Goal: Information Seeking & Learning: Learn about a topic

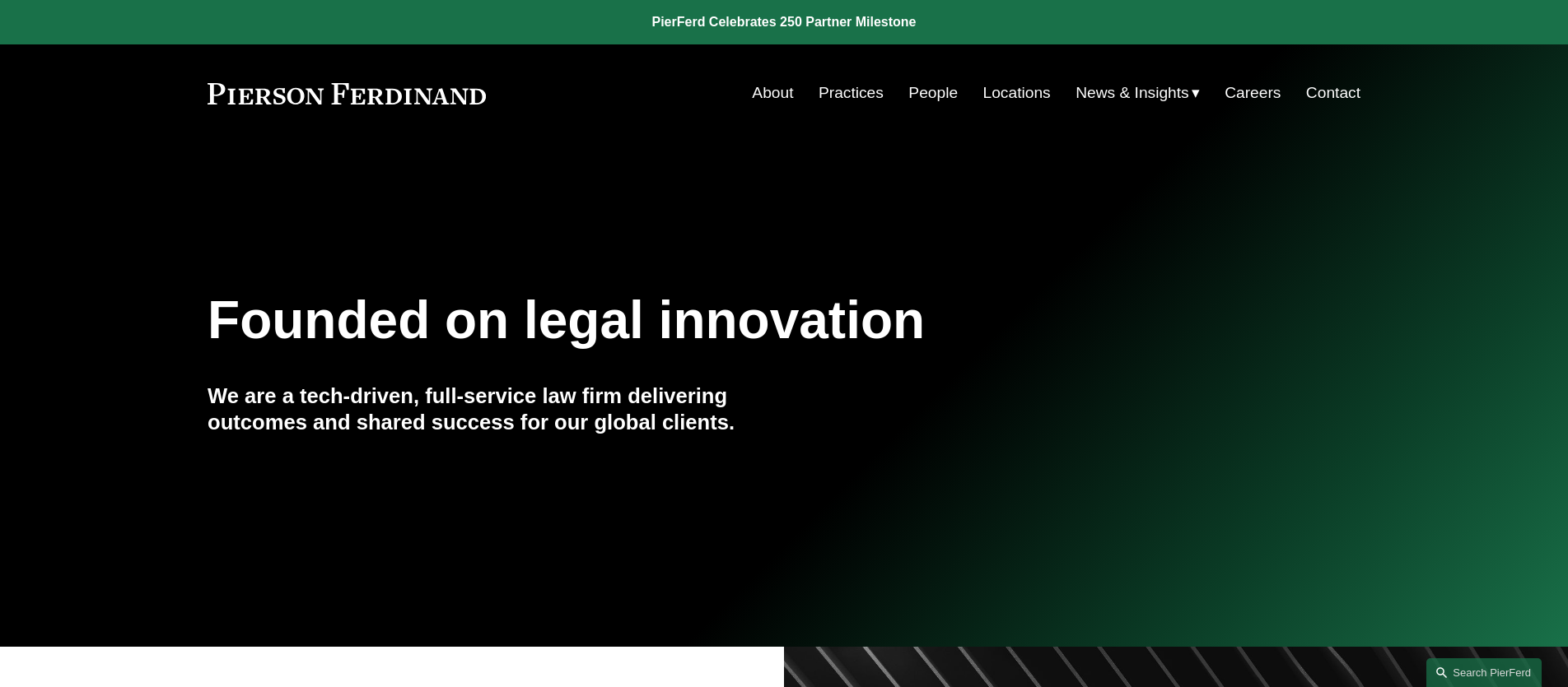
click at [848, 99] on link "Practices" at bounding box center [852, 93] width 65 height 32
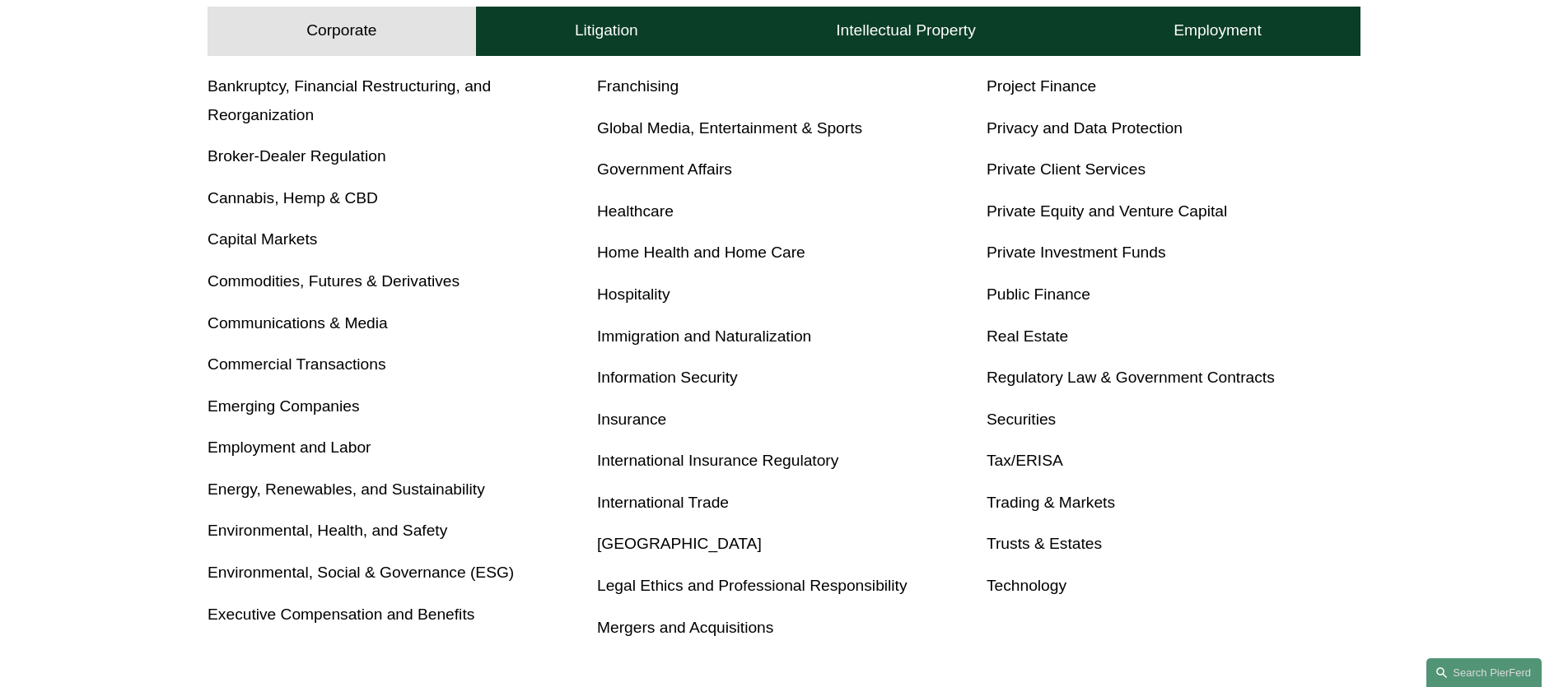
scroll to position [777, 0]
click at [641, 503] on link "International Trade" at bounding box center [663, 503] width 132 height 17
click at [629, 538] on link "Latin America" at bounding box center [679, 544] width 165 height 17
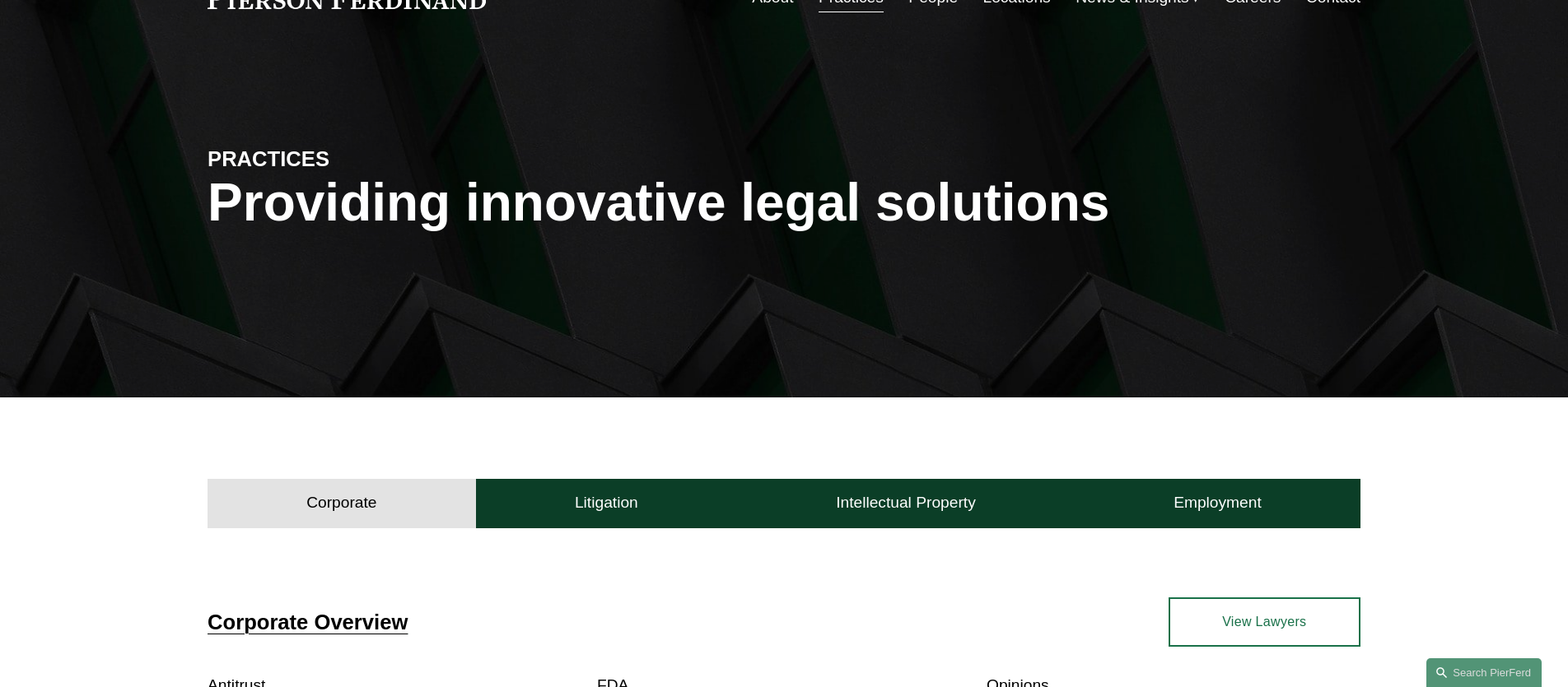
scroll to position [0, 0]
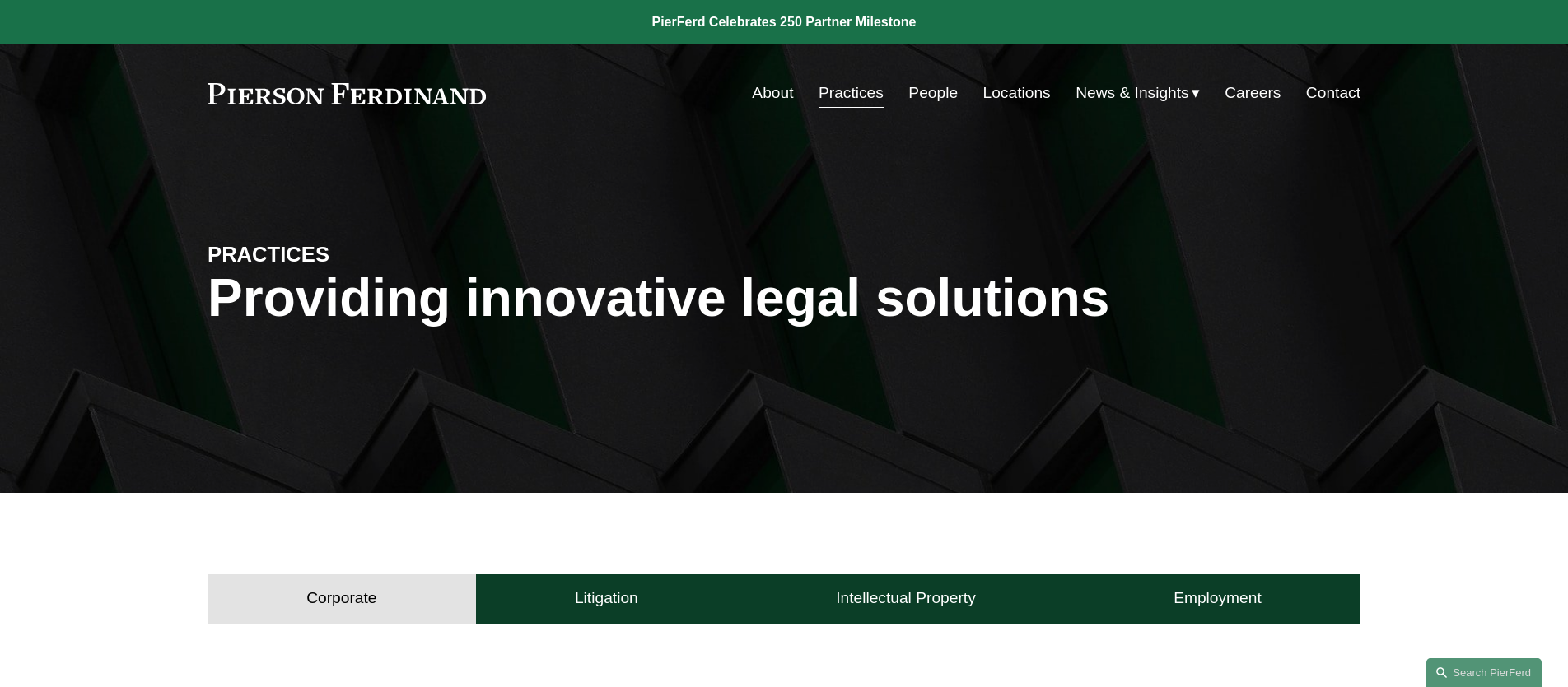
click at [921, 91] on link "People" at bounding box center [934, 93] width 50 height 32
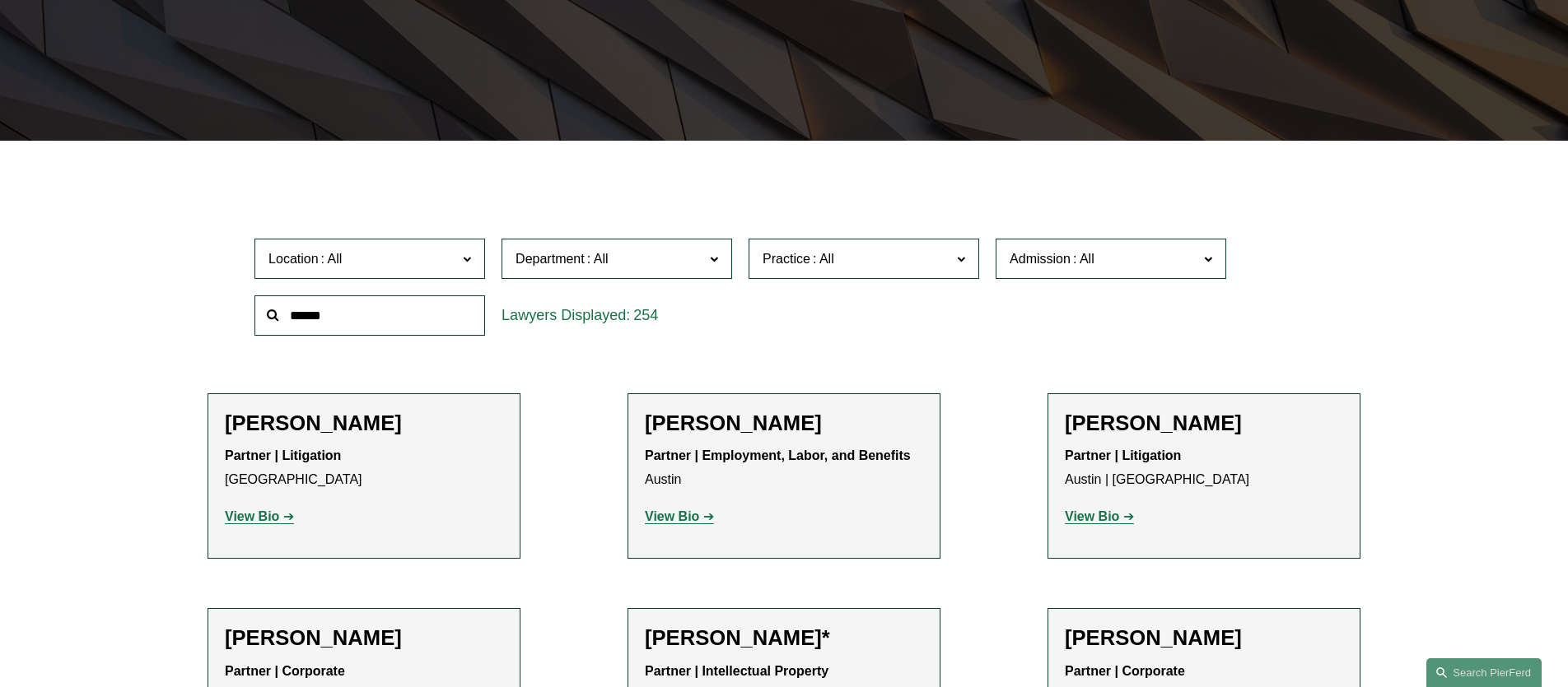
scroll to position [457, 0]
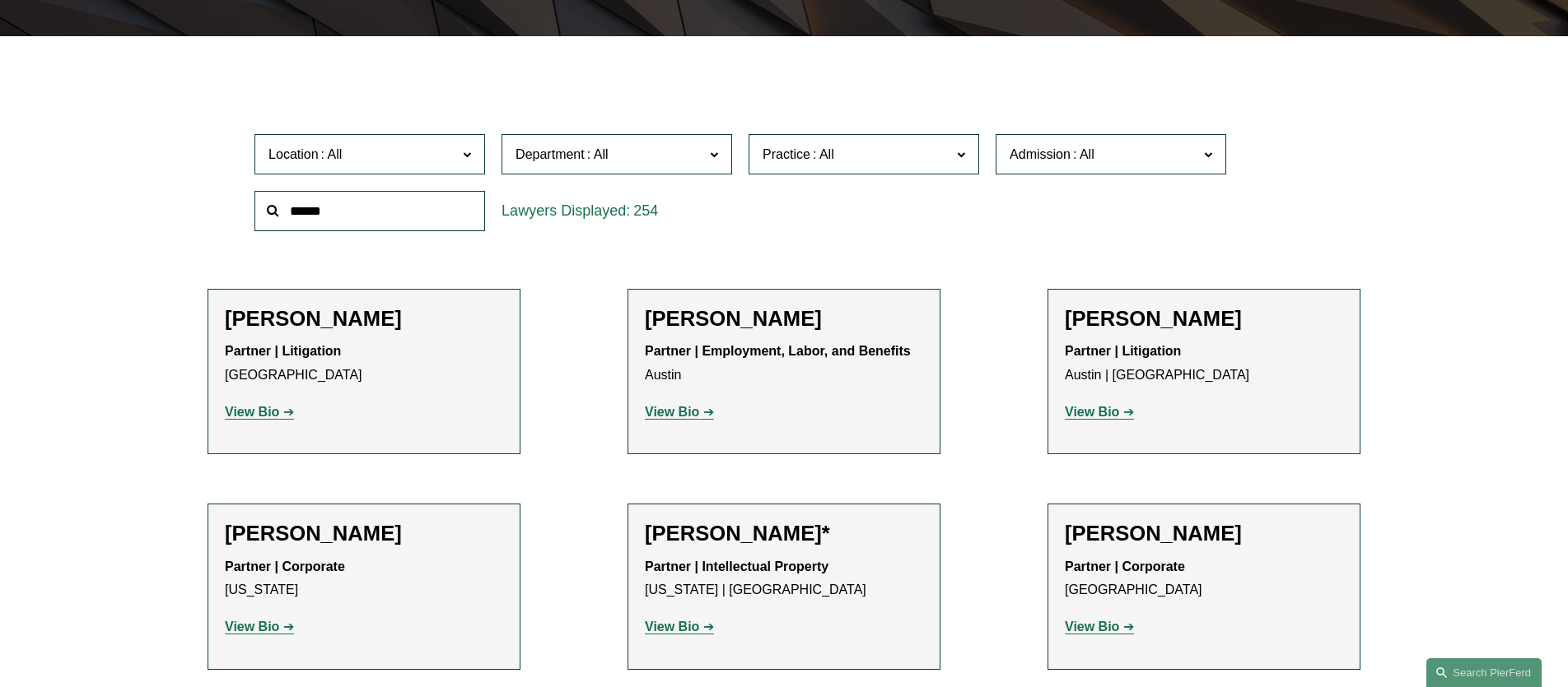
click at [675, 417] on strong "View Bio" at bounding box center [672, 412] width 55 height 14
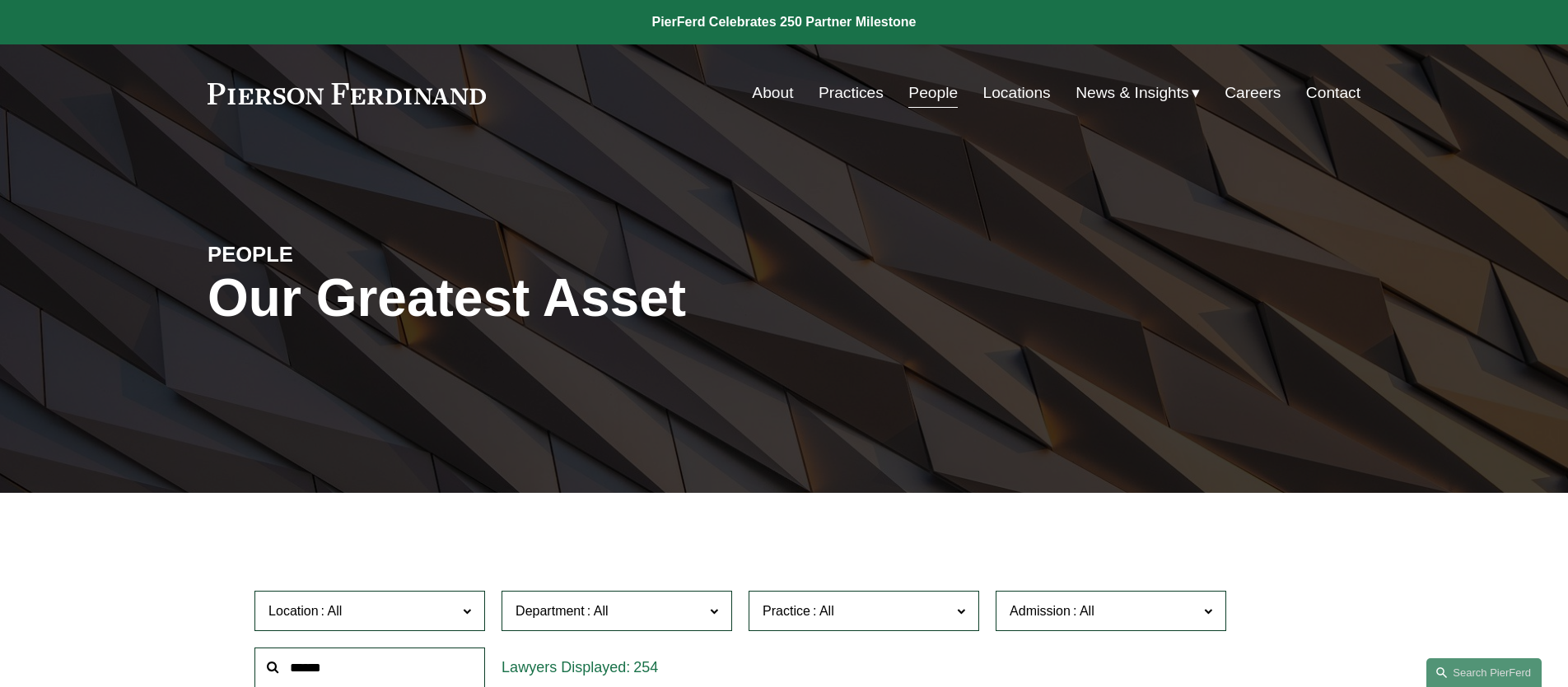
click at [849, 101] on link "Practices" at bounding box center [852, 93] width 65 height 32
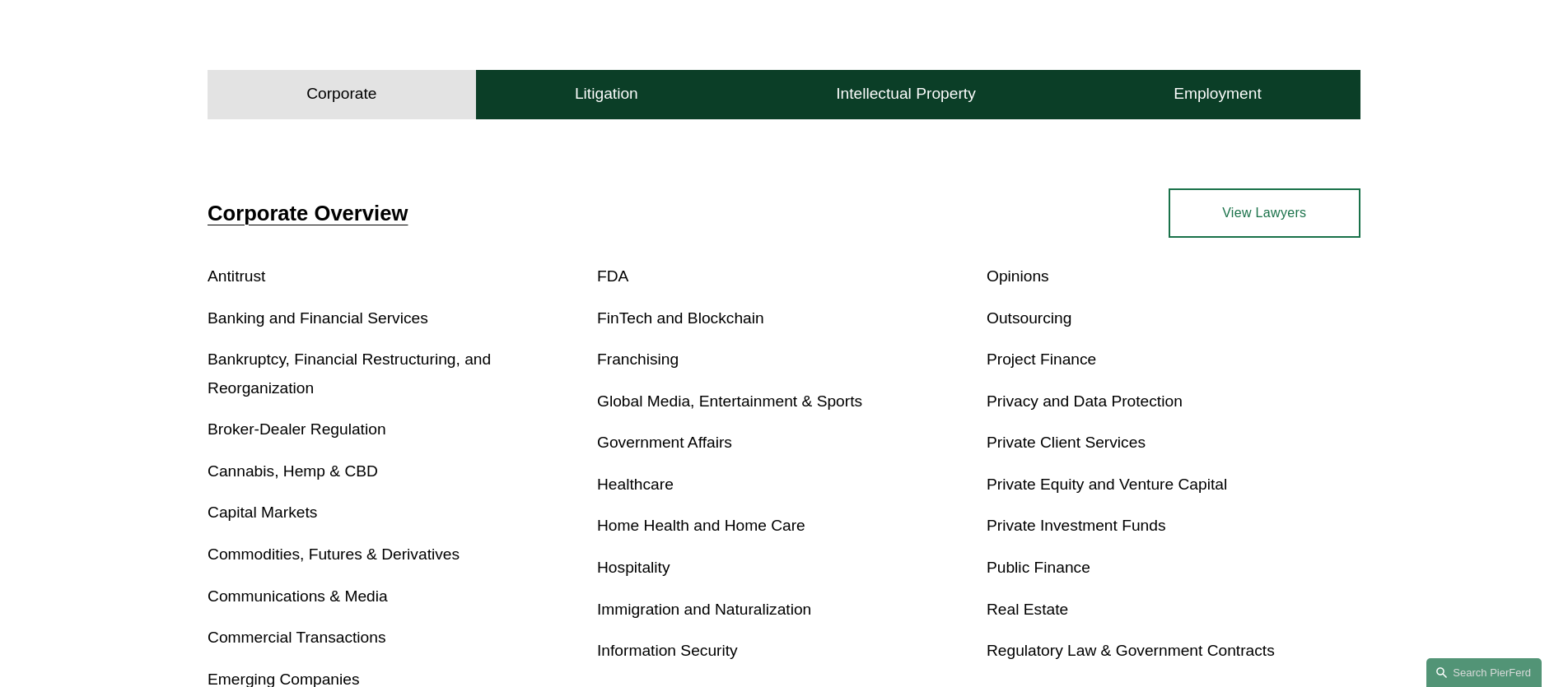
scroll to position [520, 0]
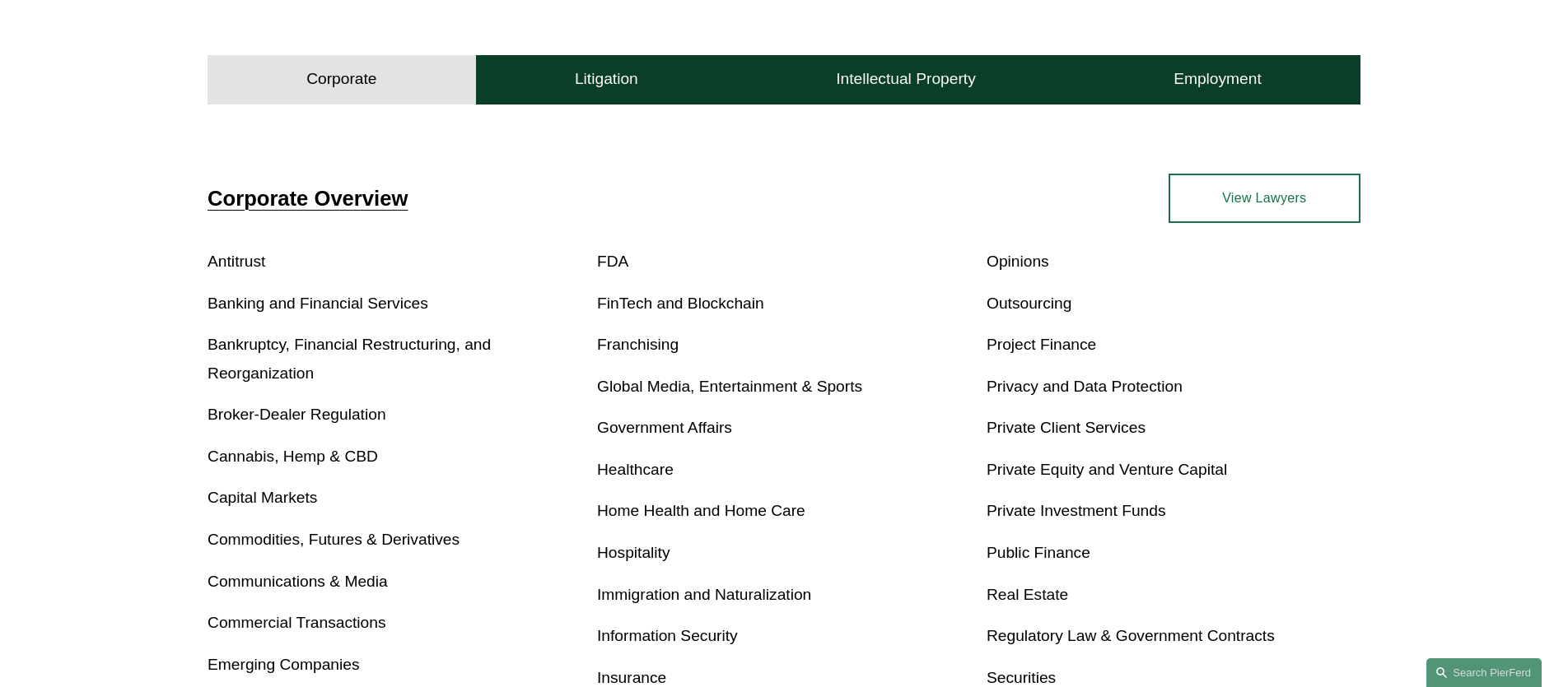
click at [259, 264] on link "Antitrust" at bounding box center [236, 261] width 57 height 17
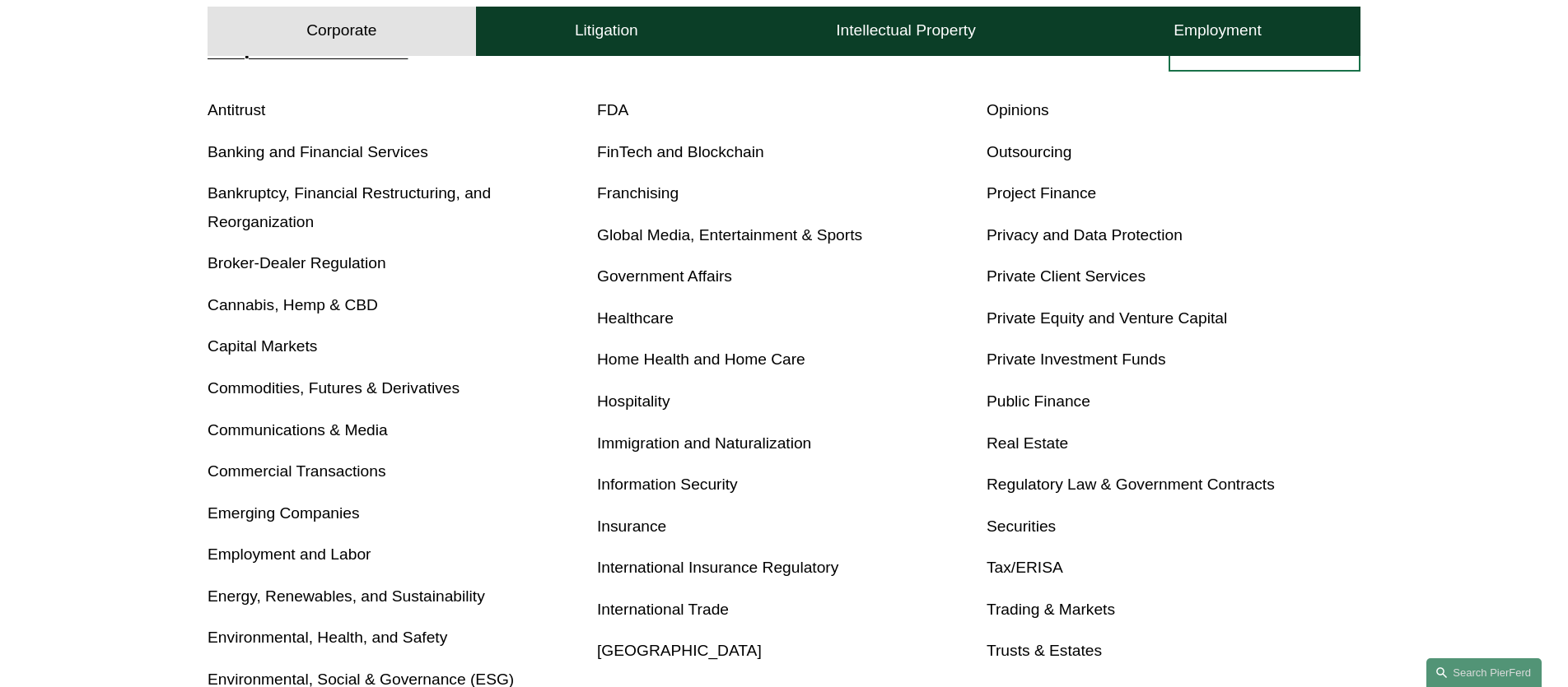
scroll to position [683, 0]
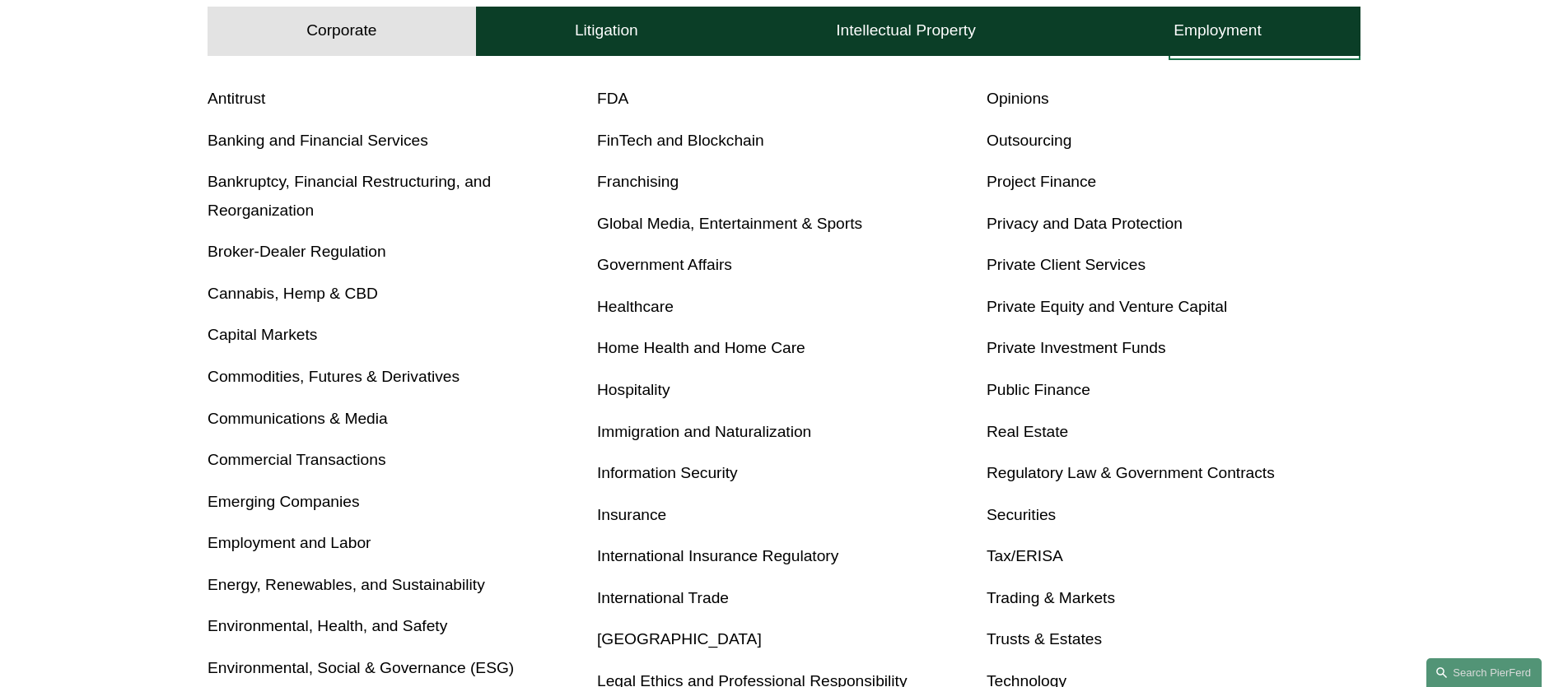
click at [239, 100] on link "Antitrust" at bounding box center [236, 98] width 57 height 17
click at [624, 429] on link "Immigration and Naturalization" at bounding box center [704, 432] width 214 height 17
click at [624, 436] on link "Immigration and Naturalization" at bounding box center [704, 432] width 214 height 17
click at [1009, 344] on link "Private Investment Funds" at bounding box center [1076, 348] width 180 height 17
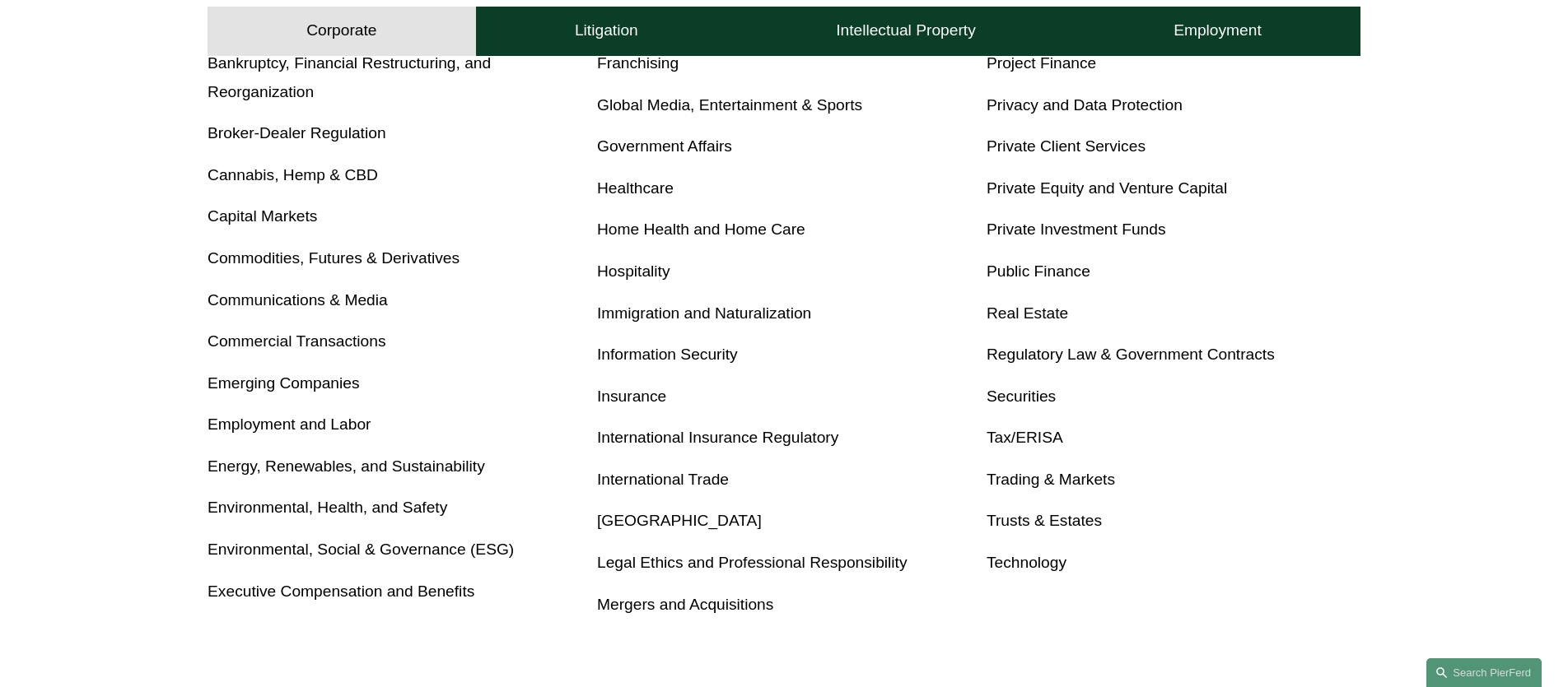
scroll to position [802, 0]
click at [995, 443] on link "Tax/ERISA" at bounding box center [1025, 437] width 77 height 17
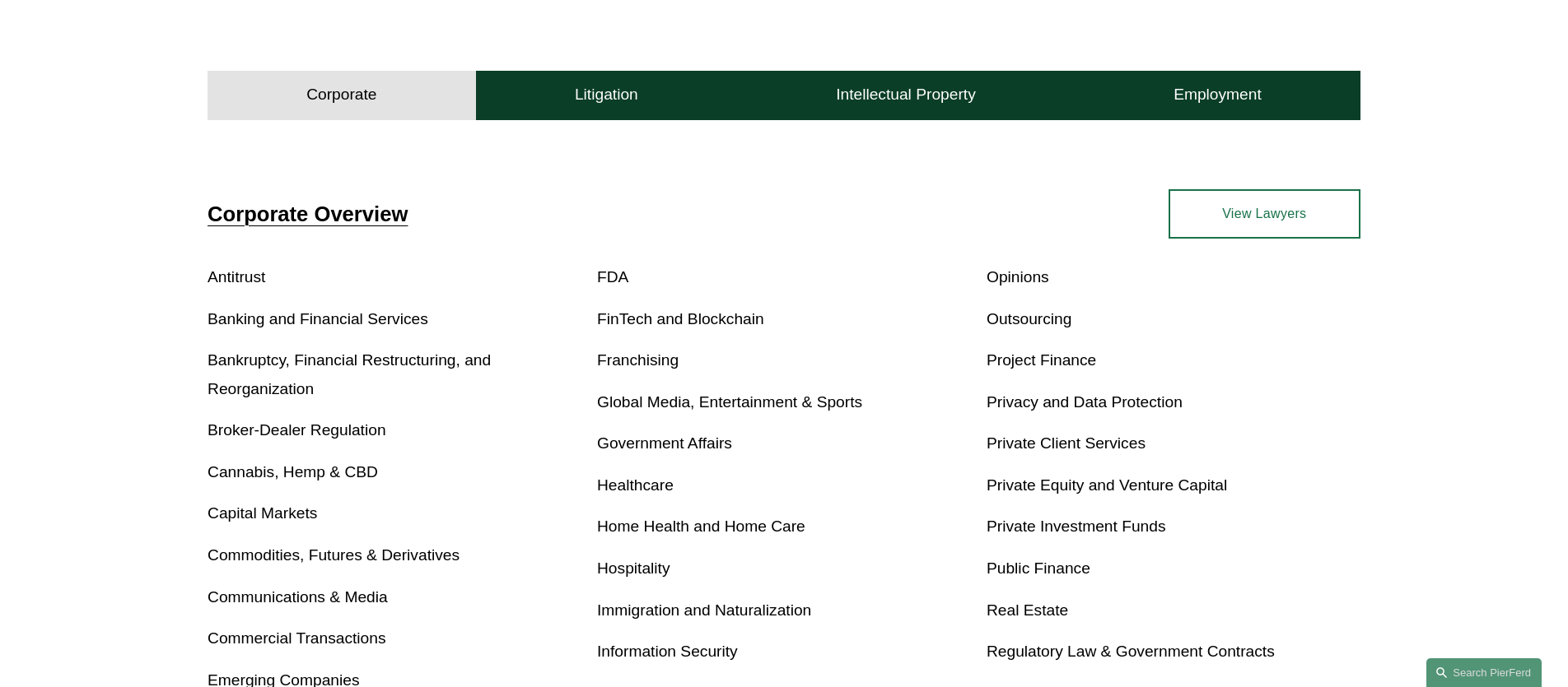
scroll to position [511, 0]
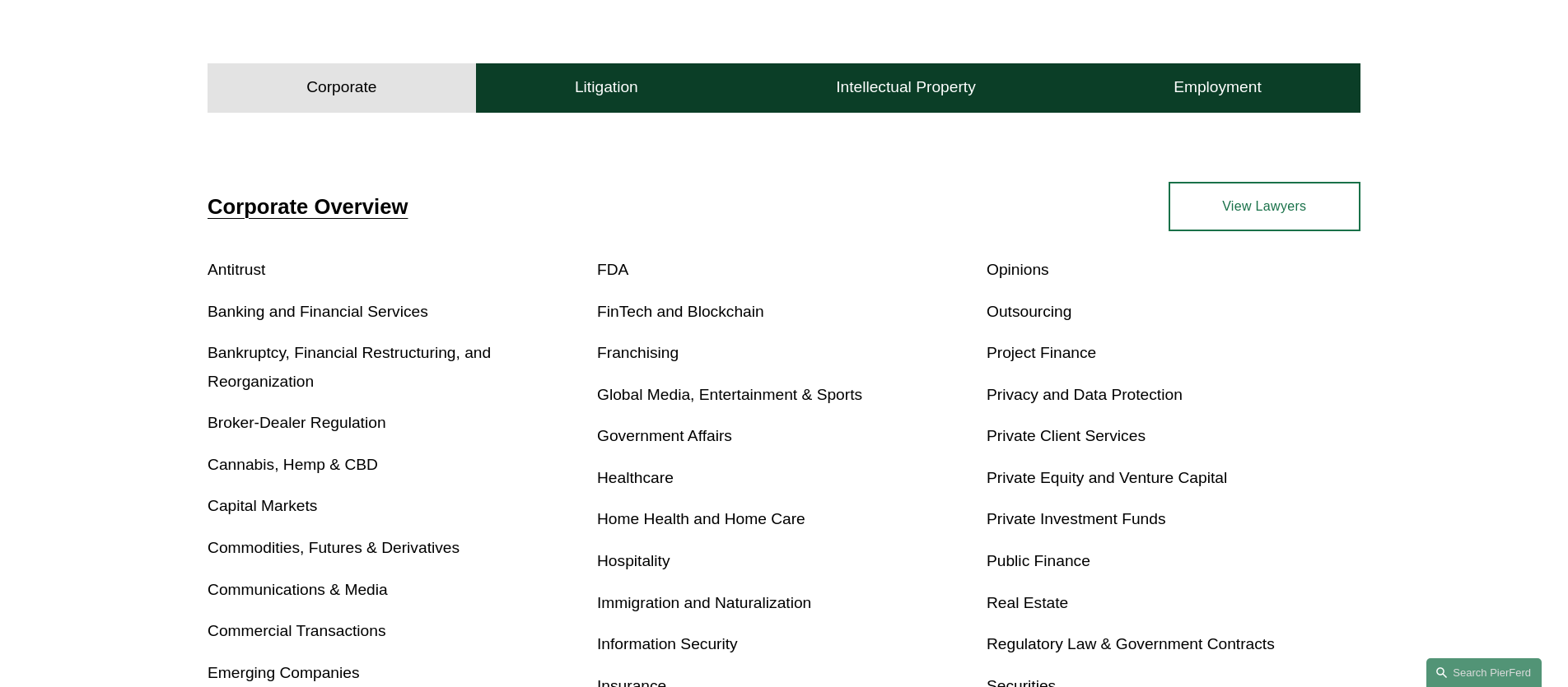
click at [630, 393] on link "Global Media, Entertainment & Sports" at bounding box center [729, 395] width 265 height 17
click at [352, 420] on link "Broker-Dealer Regulation" at bounding box center [297, 423] width 179 height 17
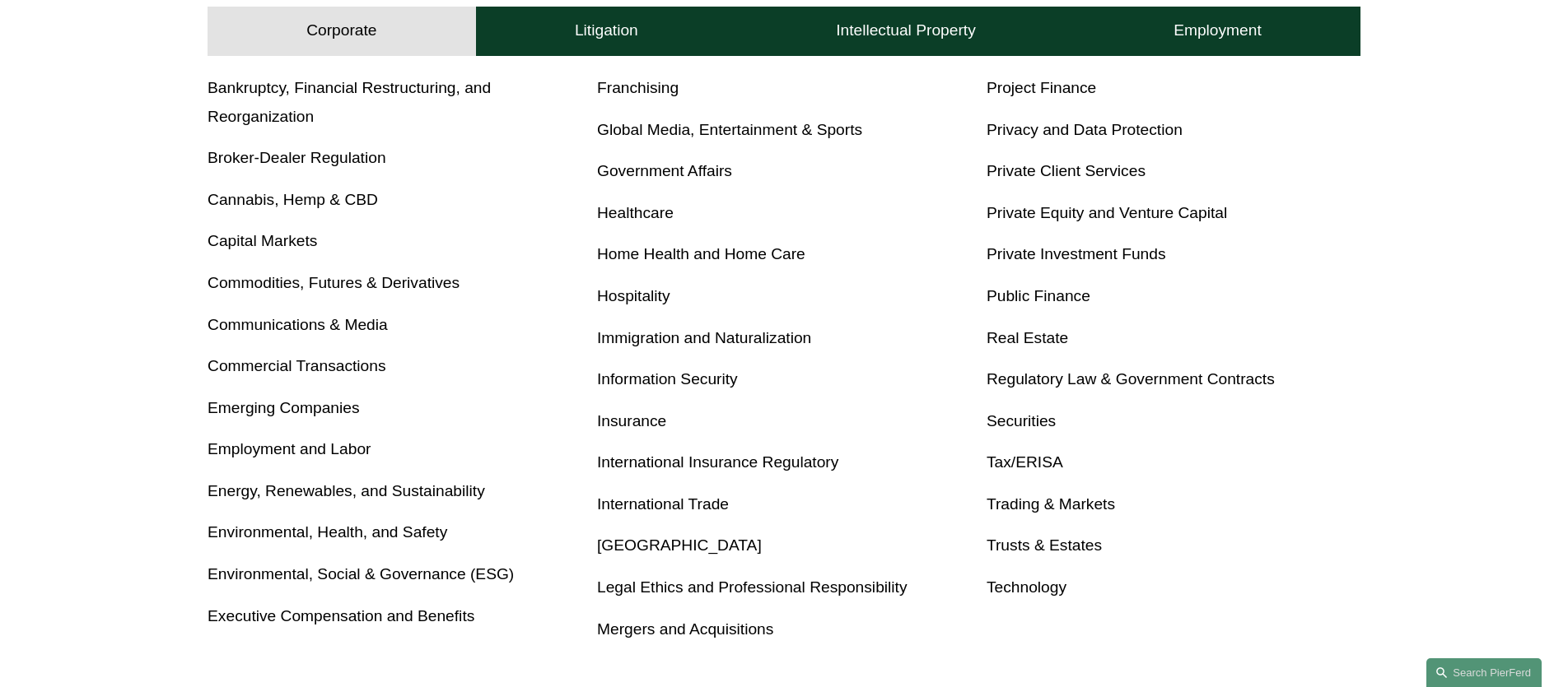
scroll to position [789, 0]
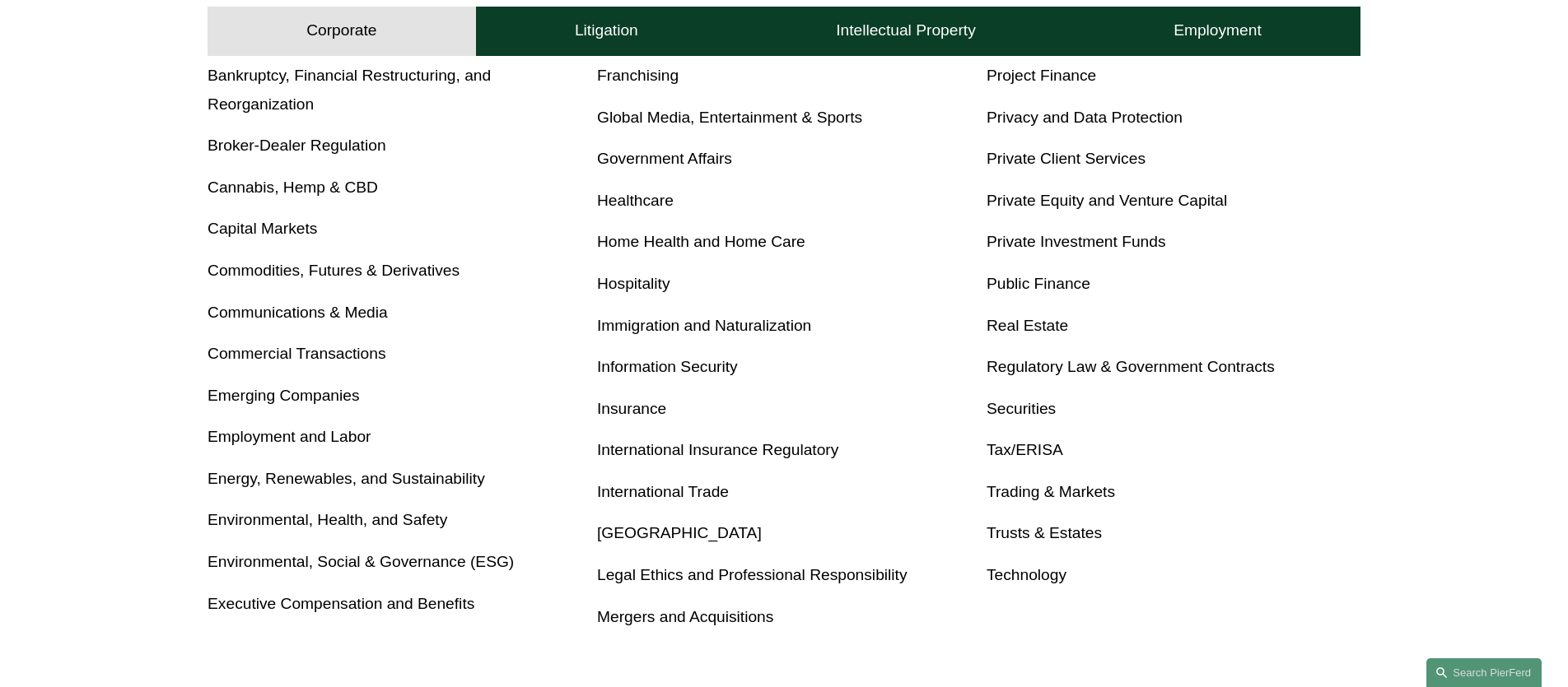
click at [619, 492] on link "International Trade" at bounding box center [663, 492] width 132 height 17
click at [746, 614] on link "Mergers and Acquisitions" at bounding box center [685, 617] width 176 height 17
click at [1013, 444] on link "Tax/ERISA" at bounding box center [1025, 449] width 77 height 17
click at [636, 484] on link "International Trade" at bounding box center [663, 492] width 132 height 17
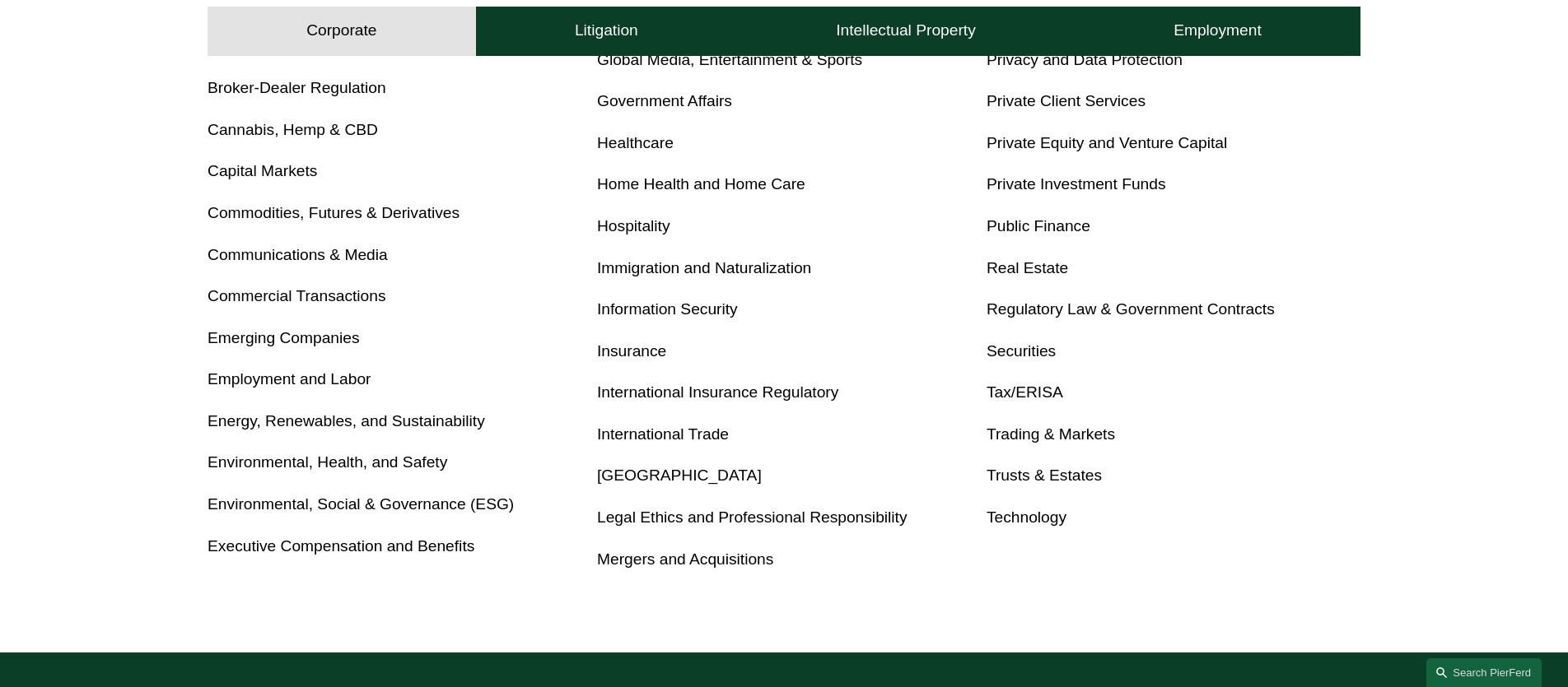
scroll to position [844, 0]
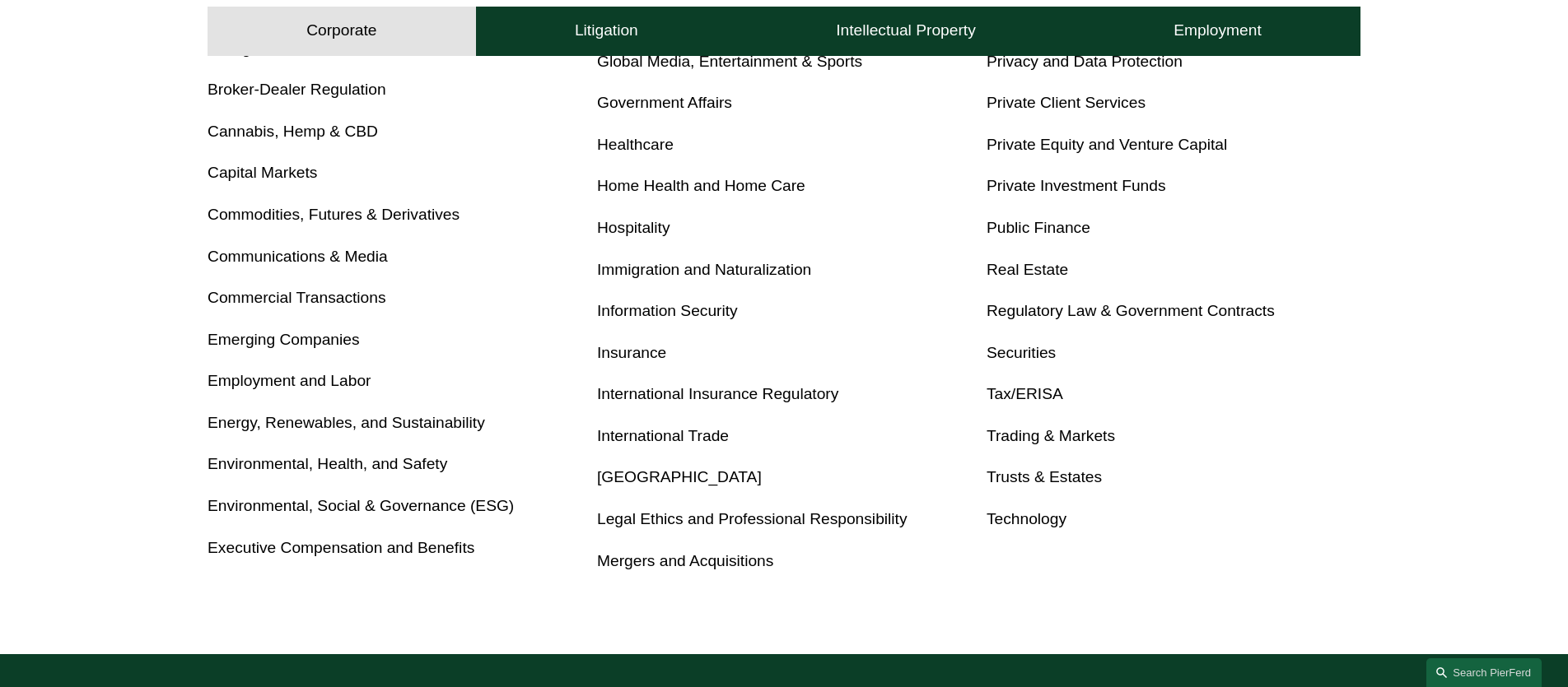
click at [313, 414] on link "Energy, Renewables, and Sustainability" at bounding box center [346, 423] width 278 height 17
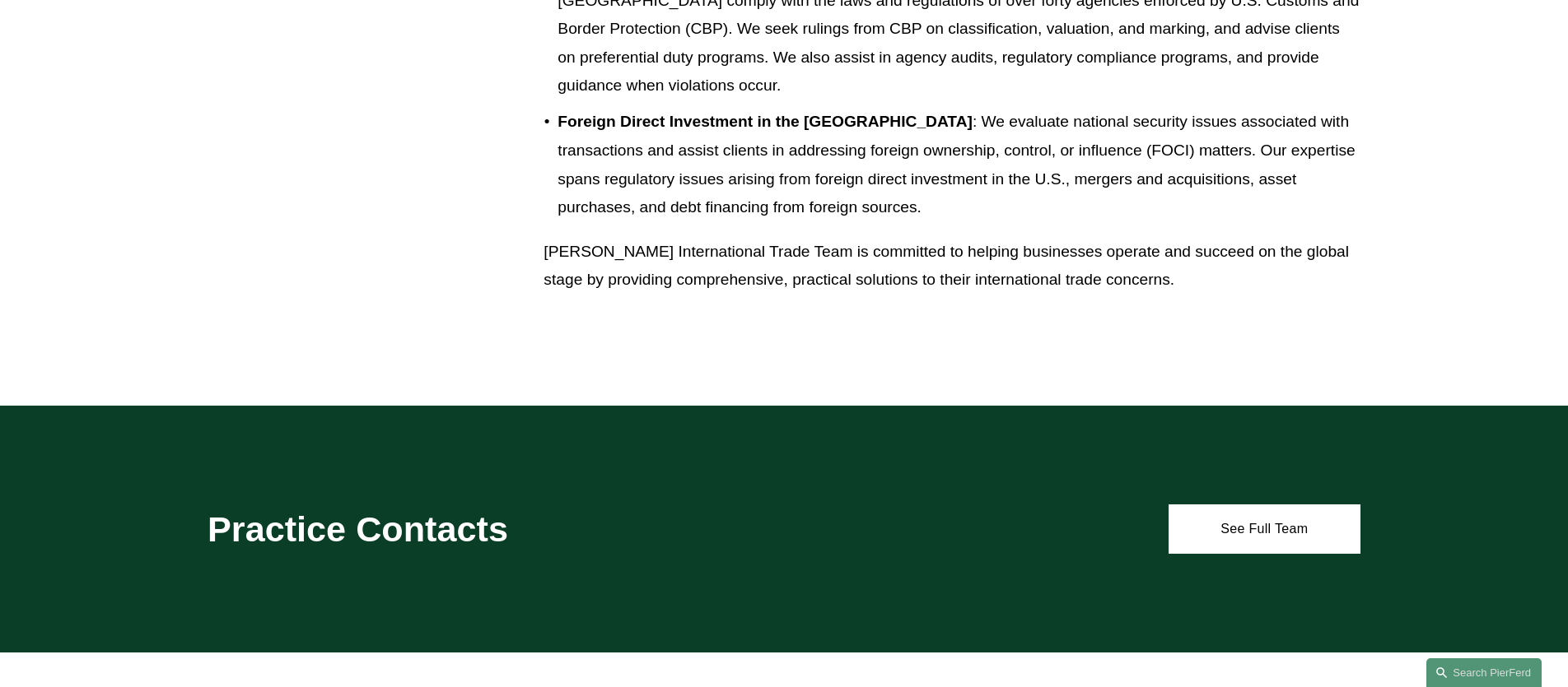
scroll to position [1606, 0]
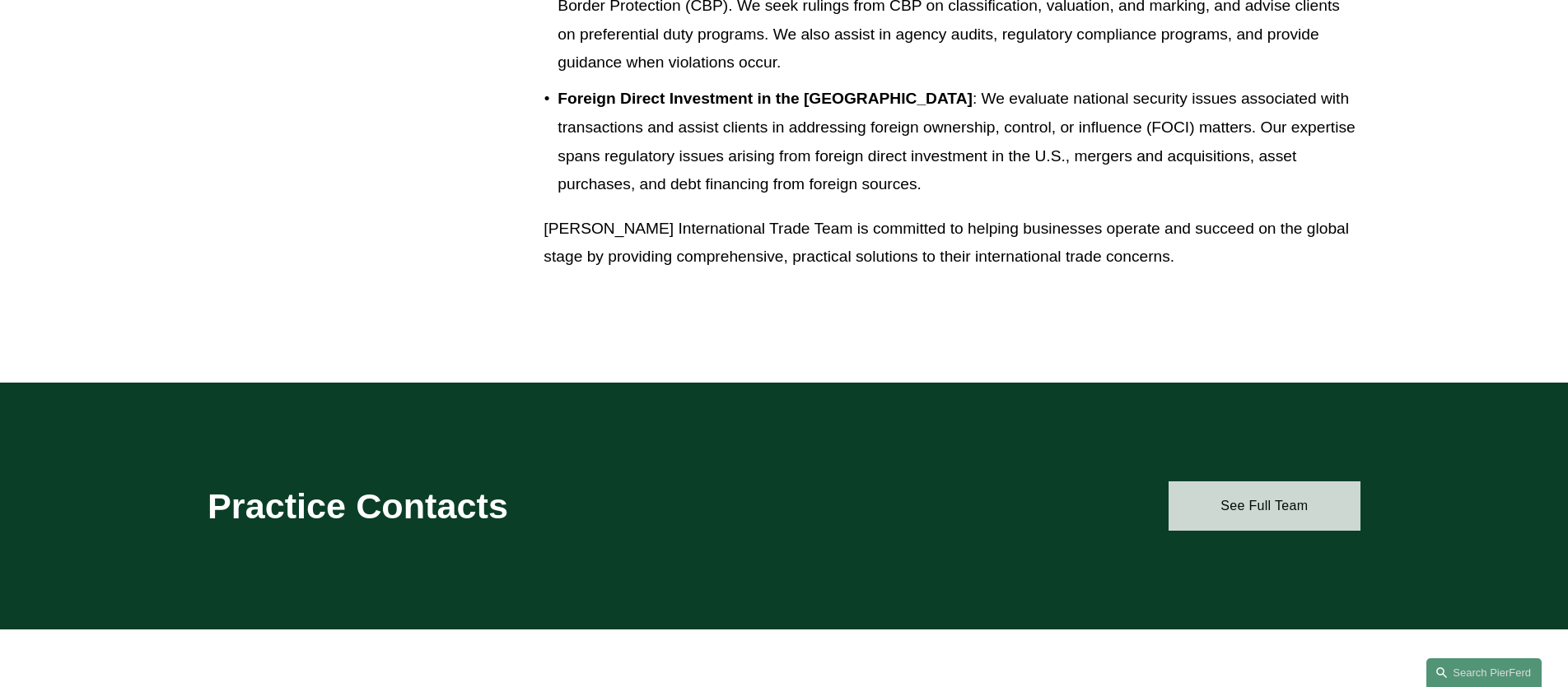
click at [1245, 509] on link "See Full Team" at bounding box center [1264, 507] width 192 height 50
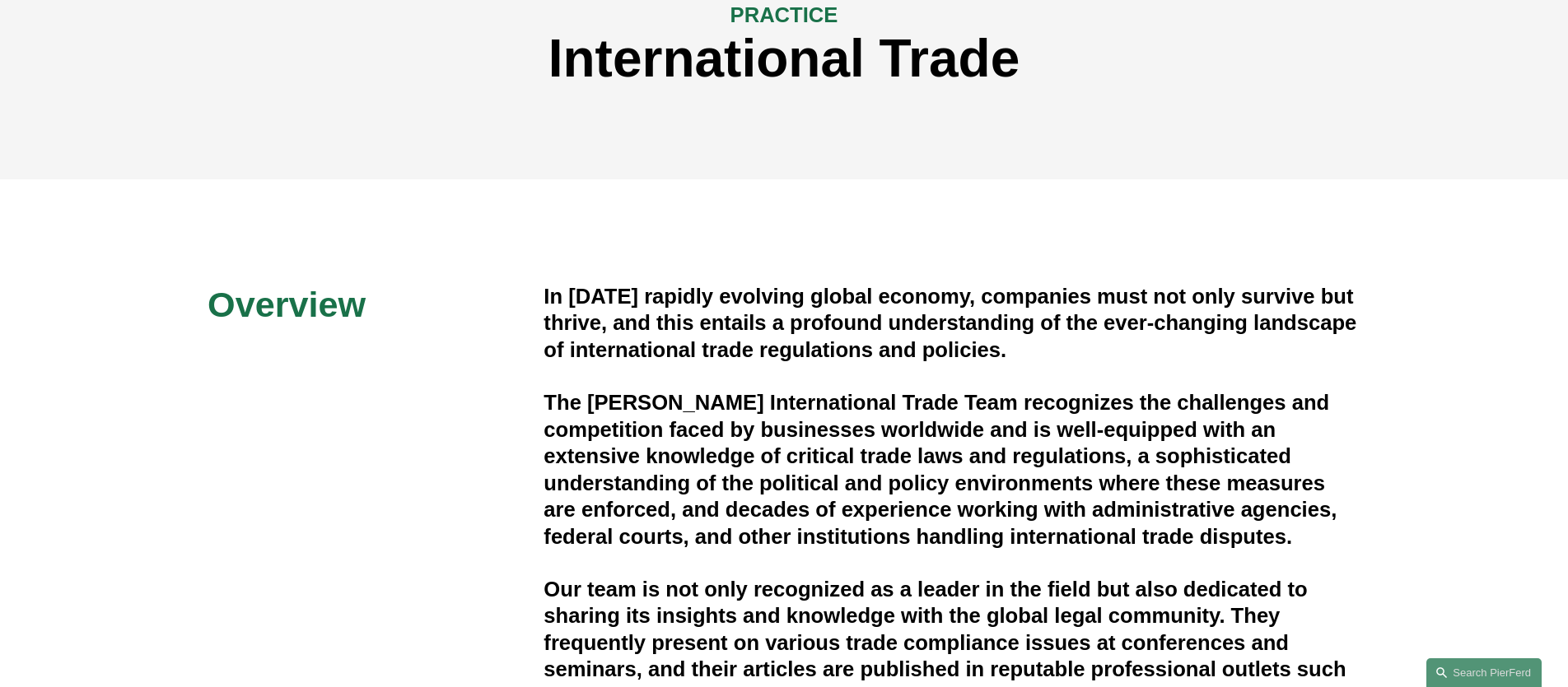
scroll to position [0, 0]
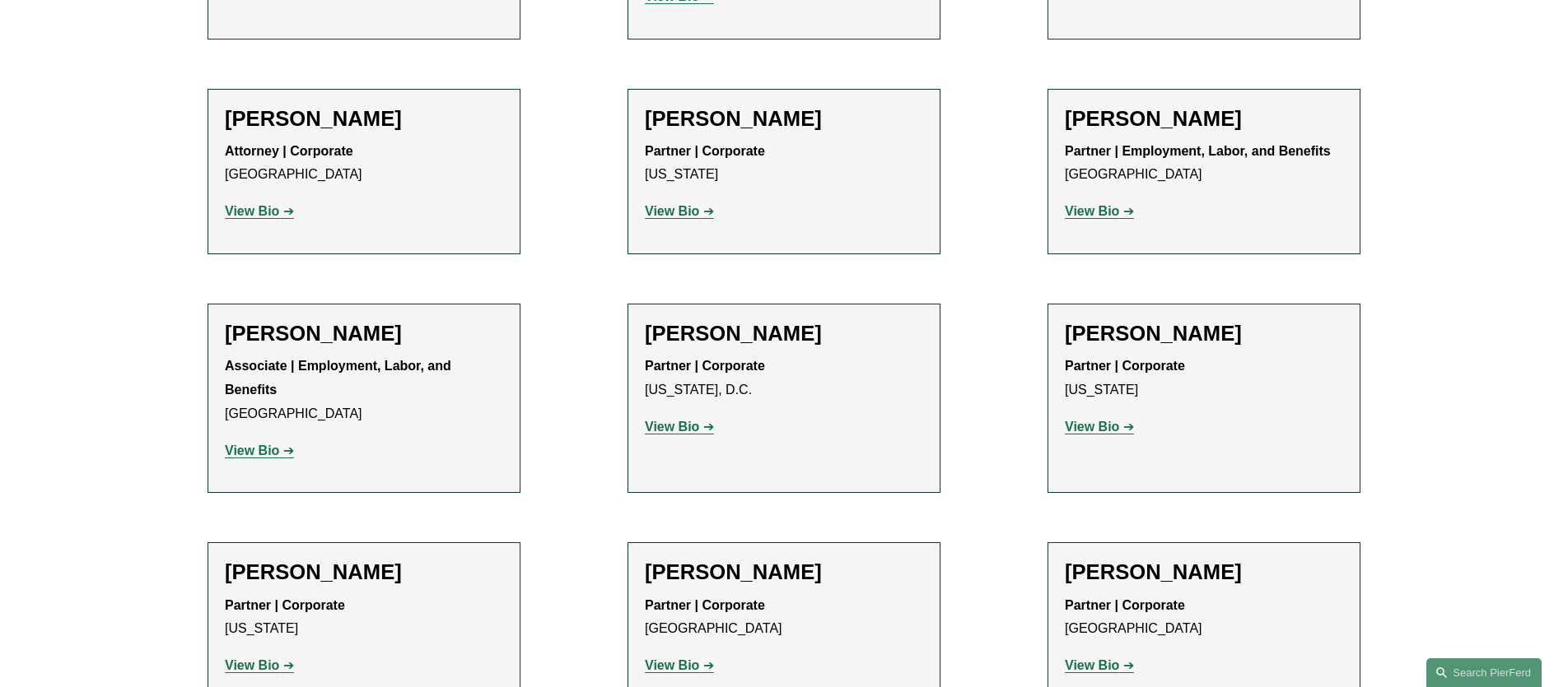
scroll to position [1159, 0]
click at [262, 445] on strong "View Bio" at bounding box center [252, 452] width 55 height 14
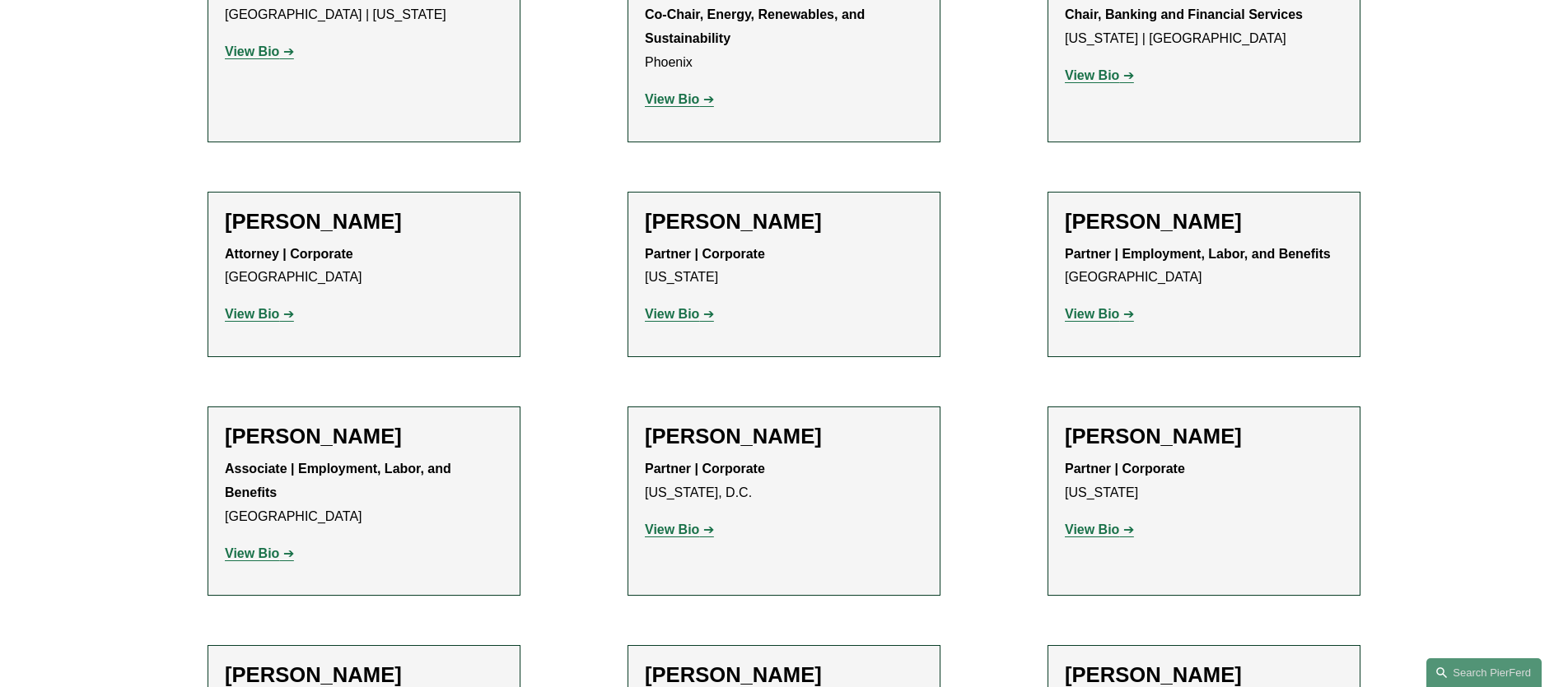
scroll to position [1055, 0]
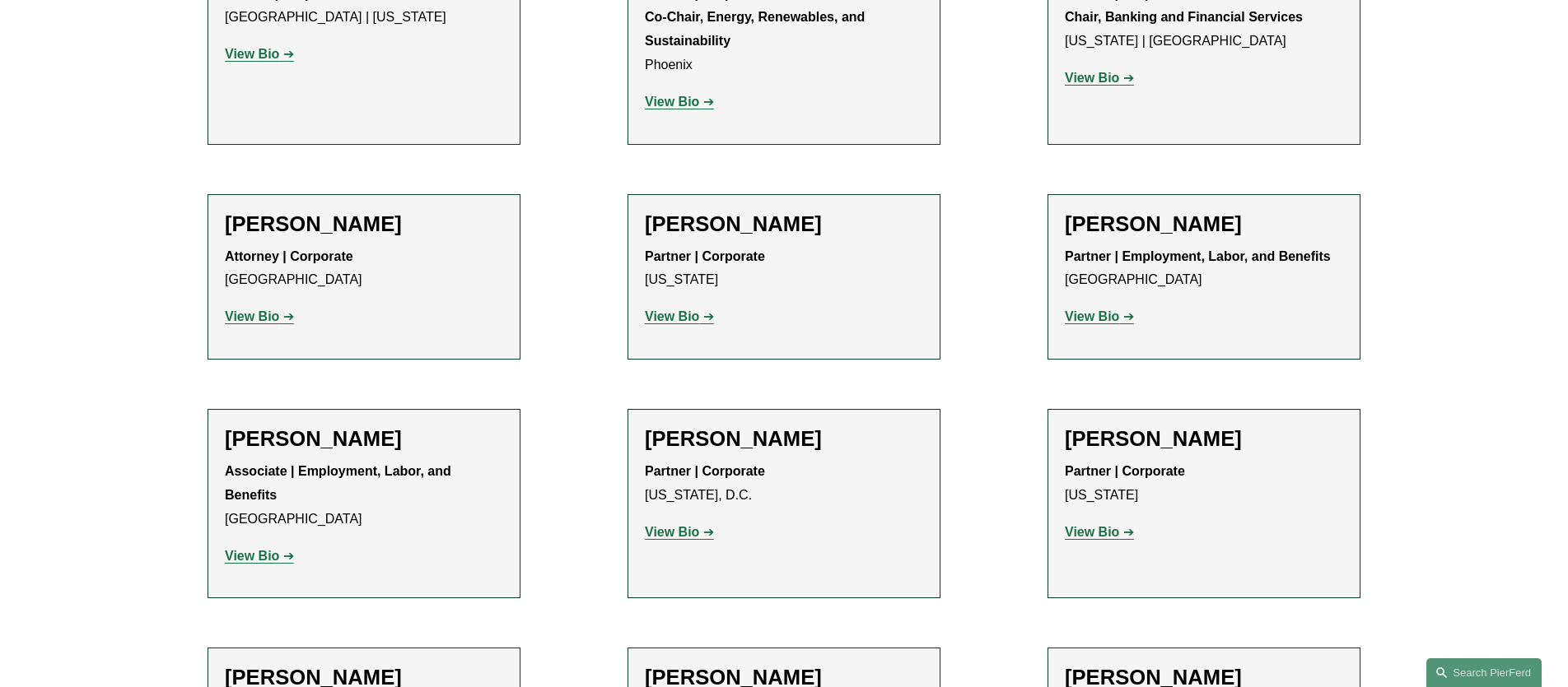
click at [256, 309] on strong "View Bio" at bounding box center [252, 316] width 55 height 14
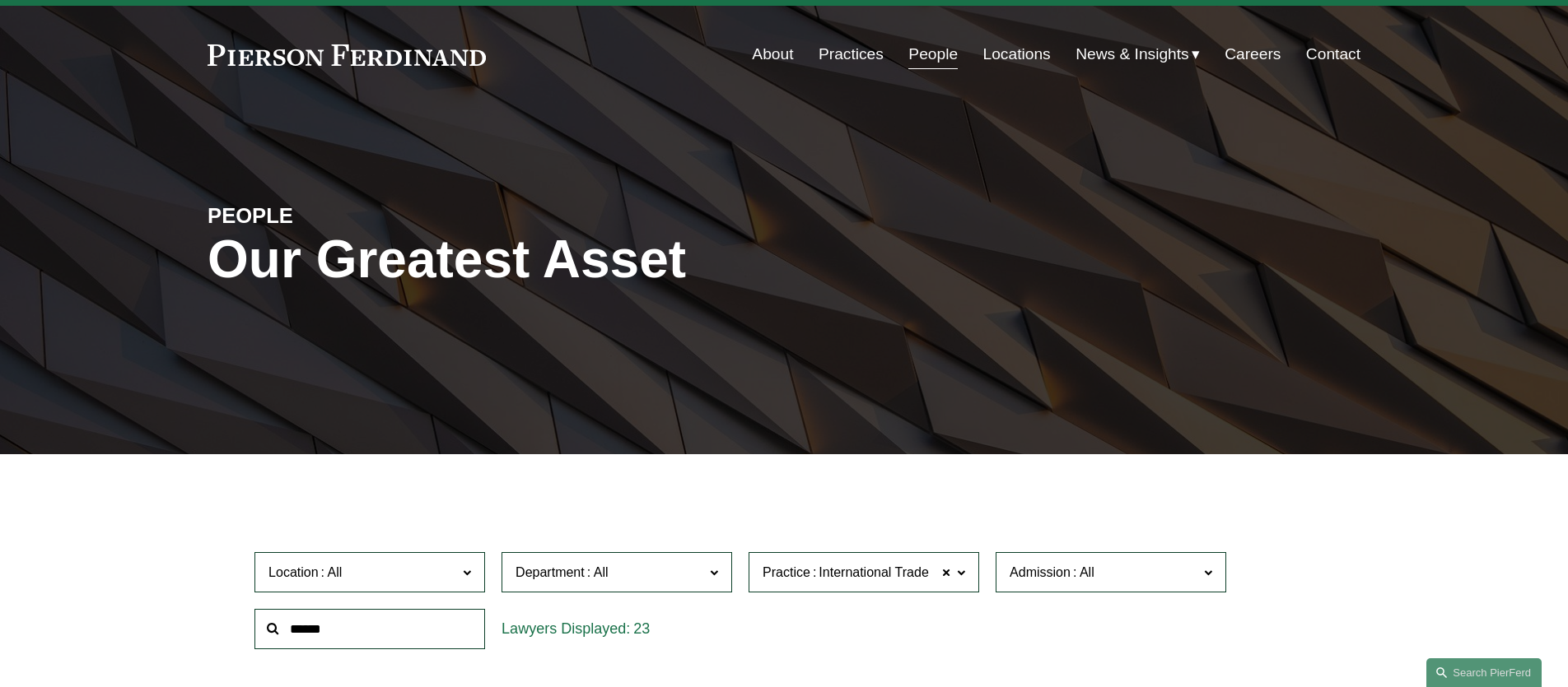
scroll to position [0, 0]
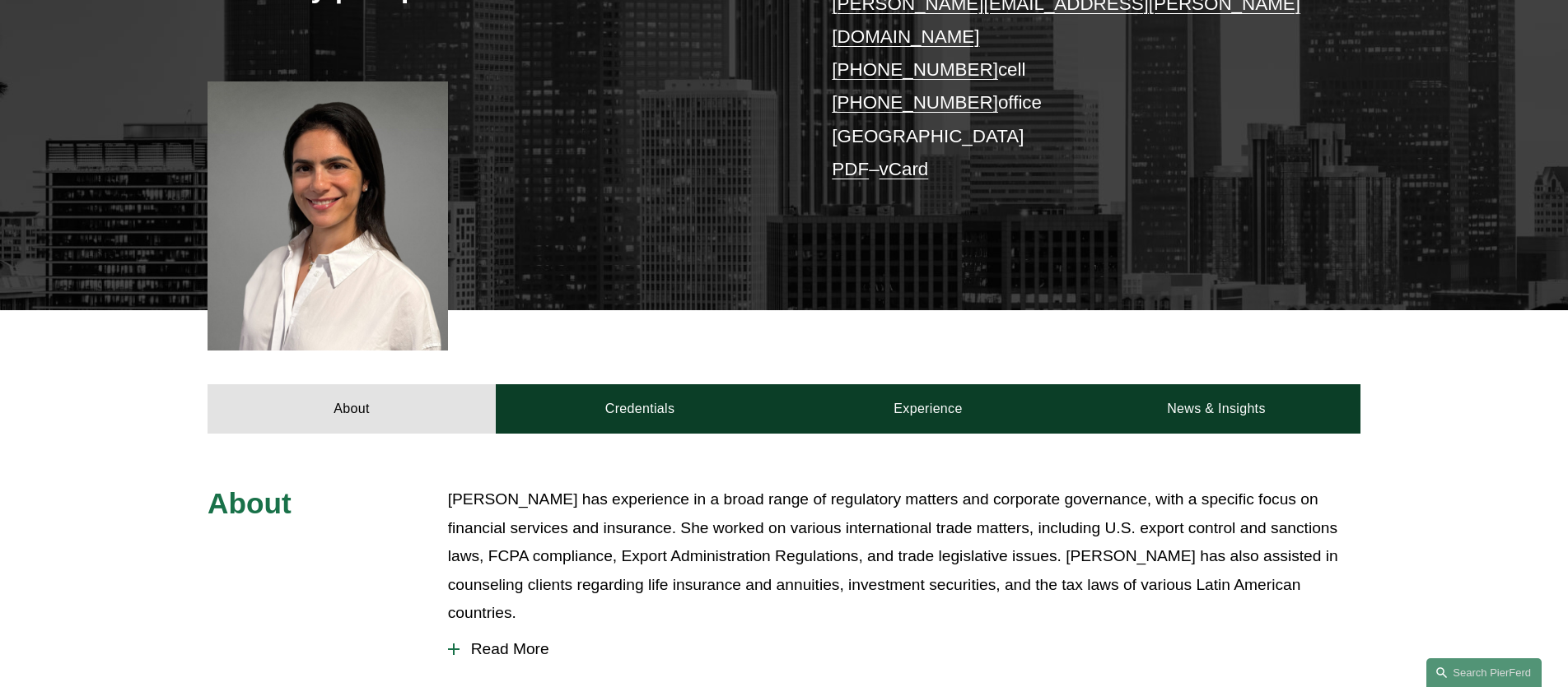
scroll to position [379, 0]
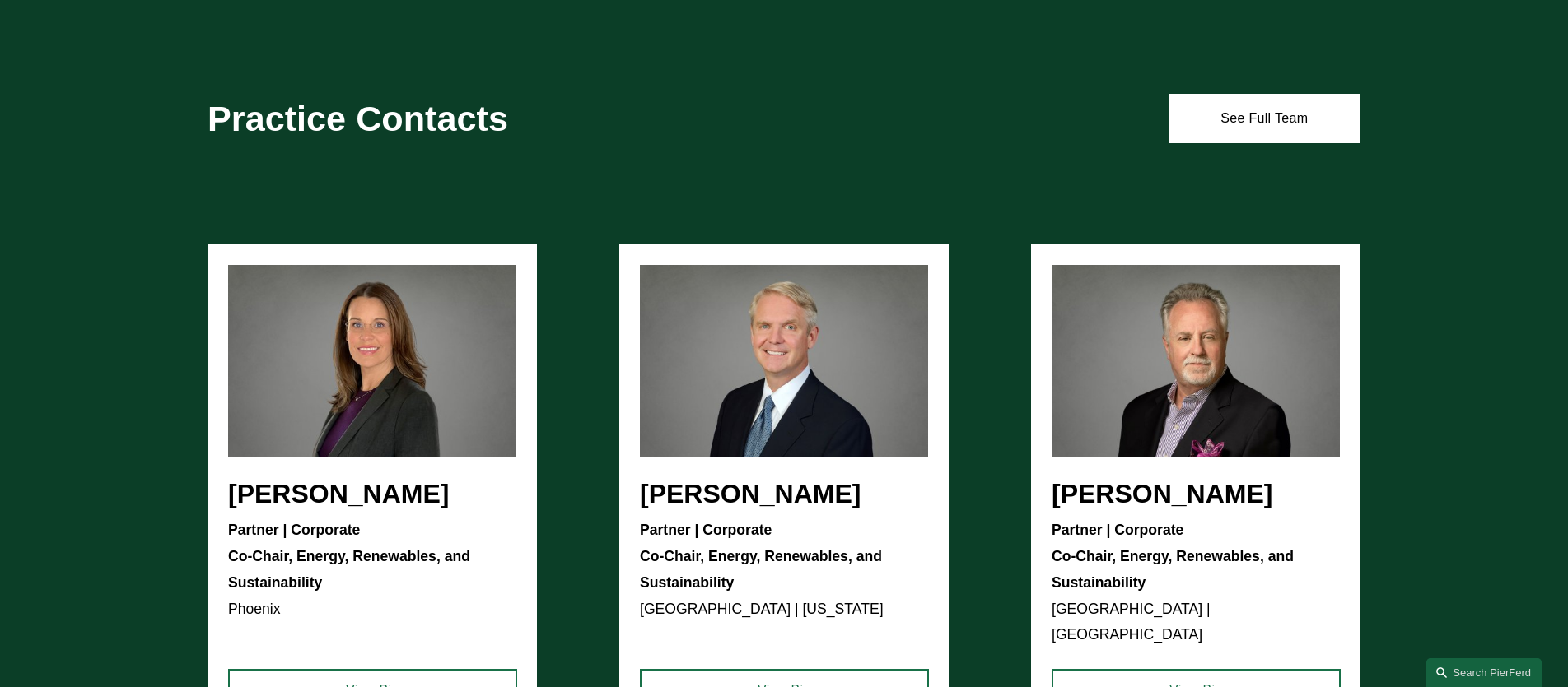
scroll to position [3021, 0]
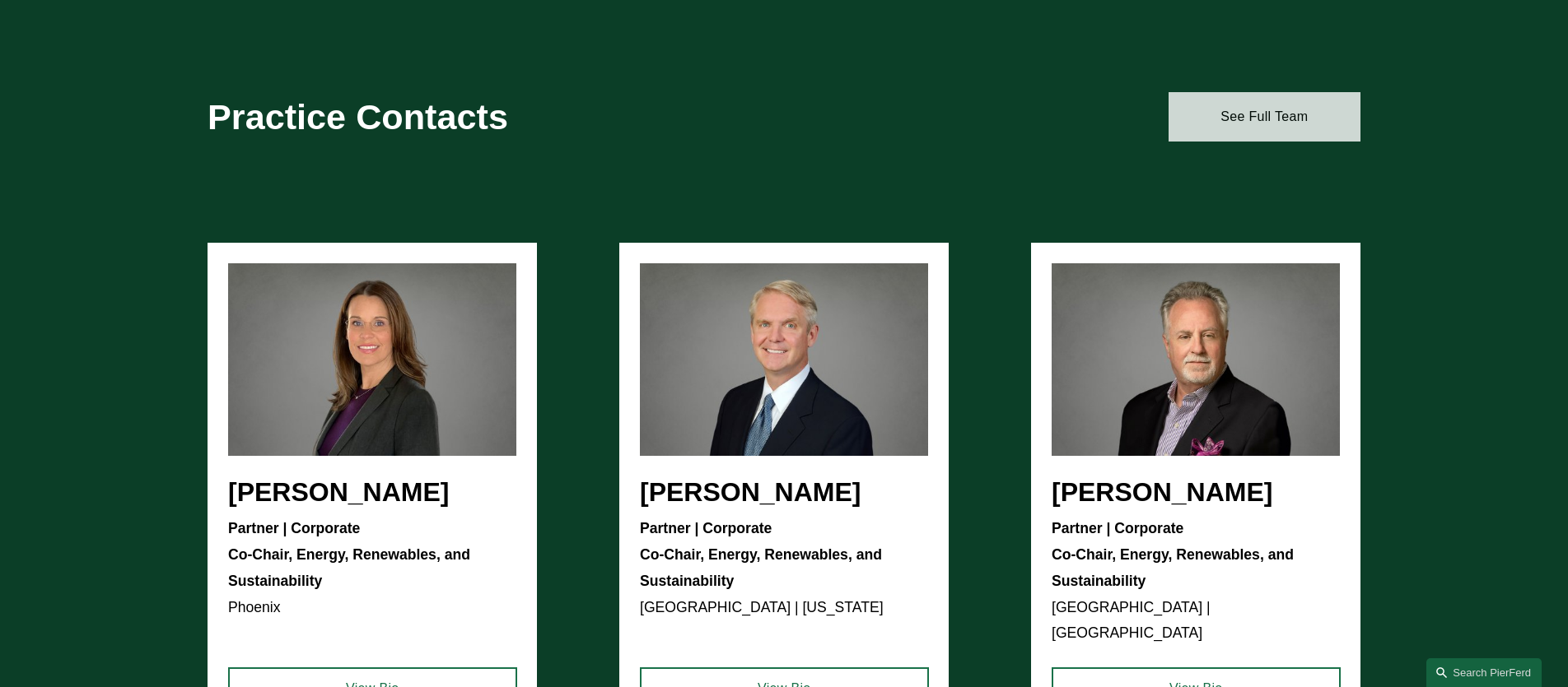
click at [1225, 116] on link "See Full Team" at bounding box center [1264, 117] width 192 height 50
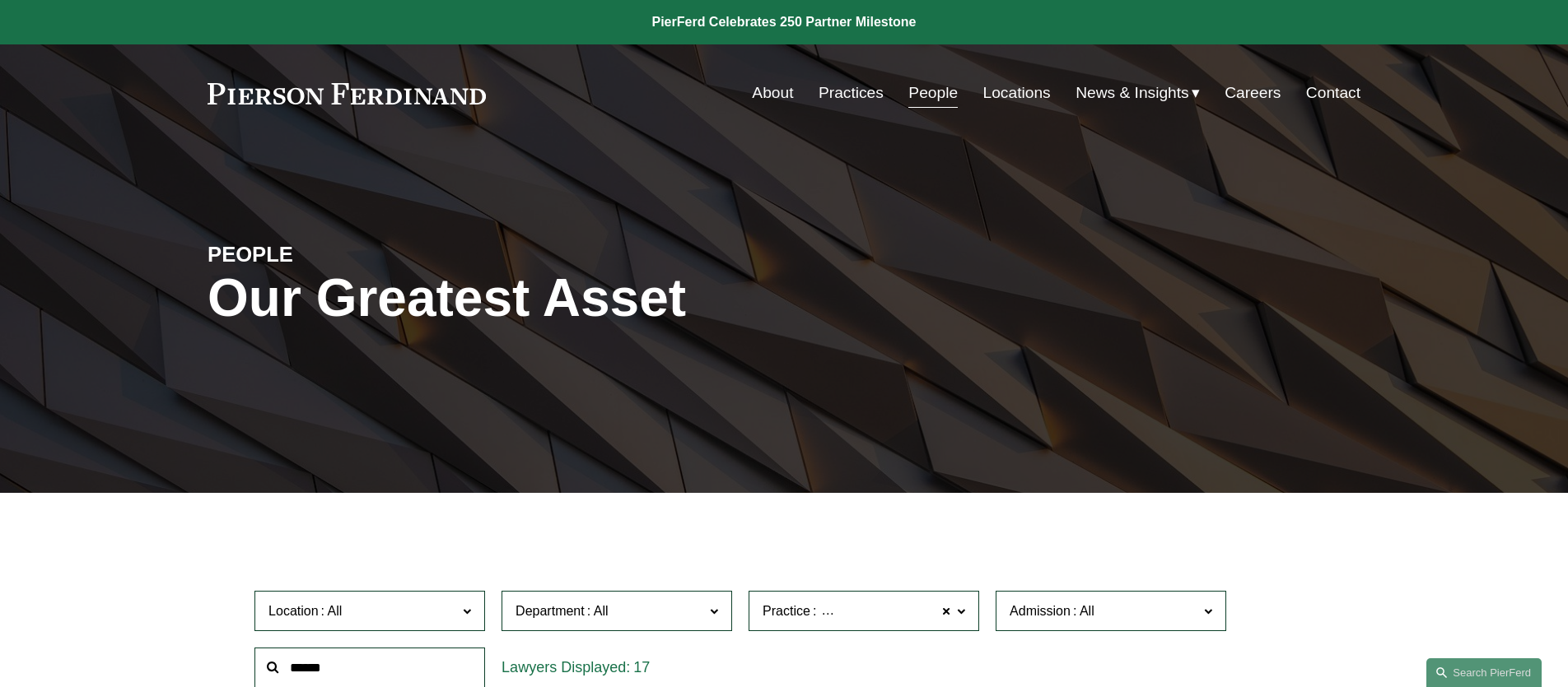
click at [822, 91] on link "Practices" at bounding box center [852, 93] width 65 height 32
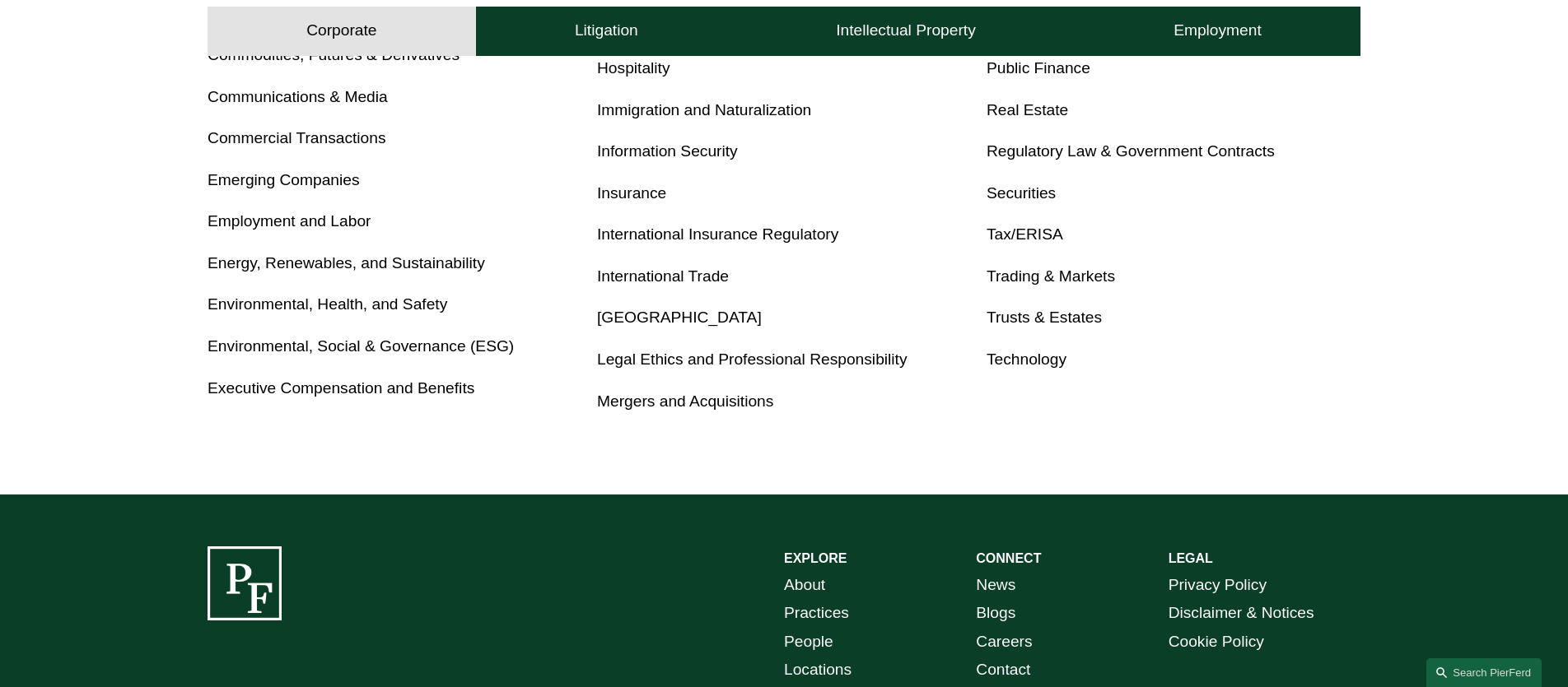
scroll to position [1026, 0]
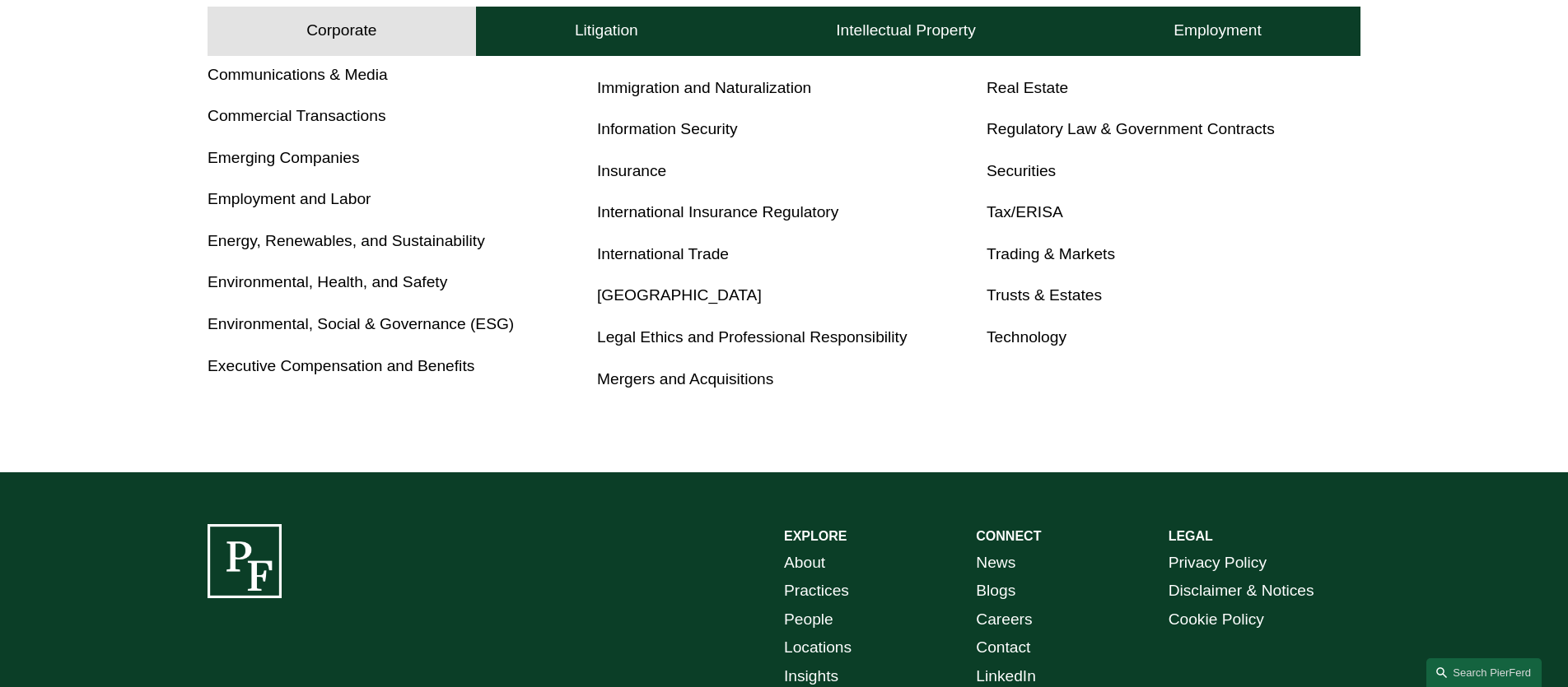
click at [1017, 214] on link "Tax/ERISA" at bounding box center [1025, 212] width 77 height 17
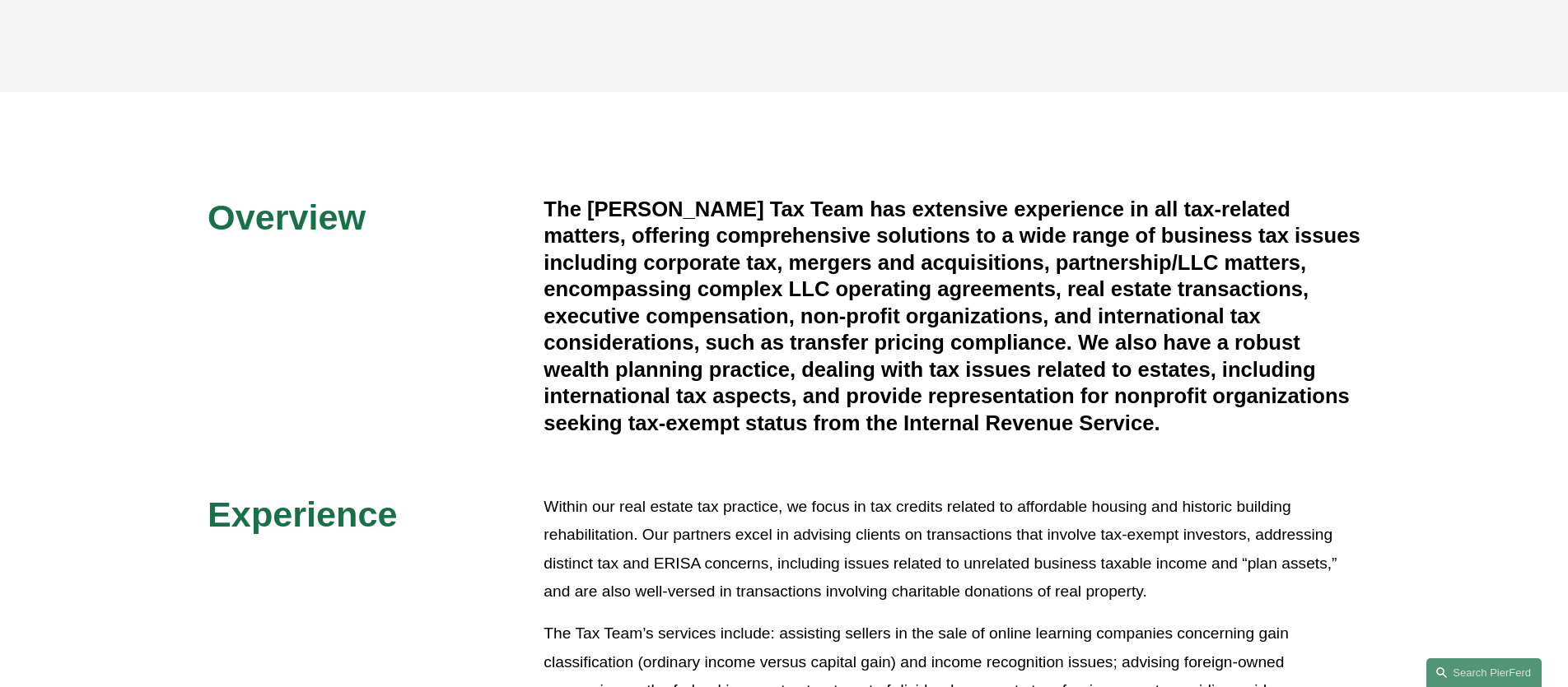
scroll to position [212, 0]
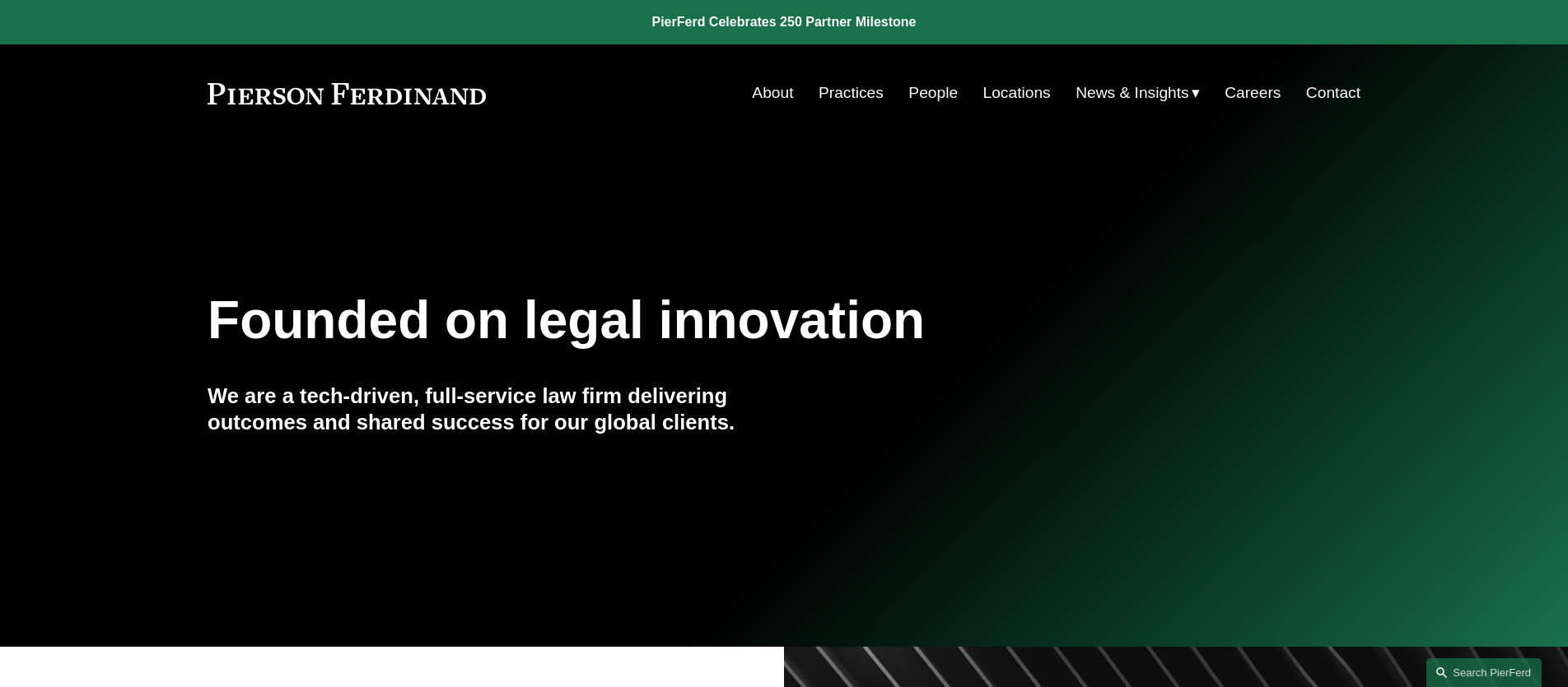
click at [926, 98] on link "People" at bounding box center [934, 93] width 50 height 32
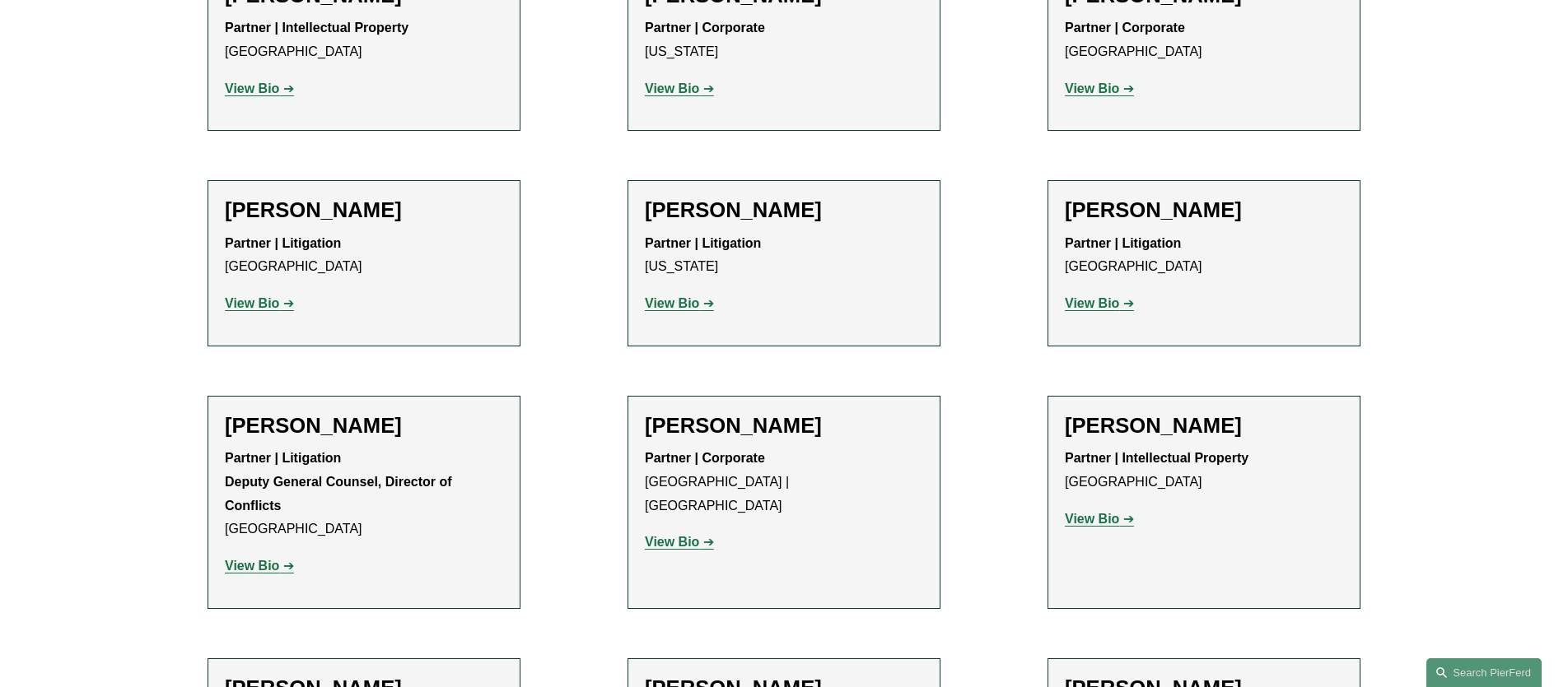
scroll to position [16841, 0]
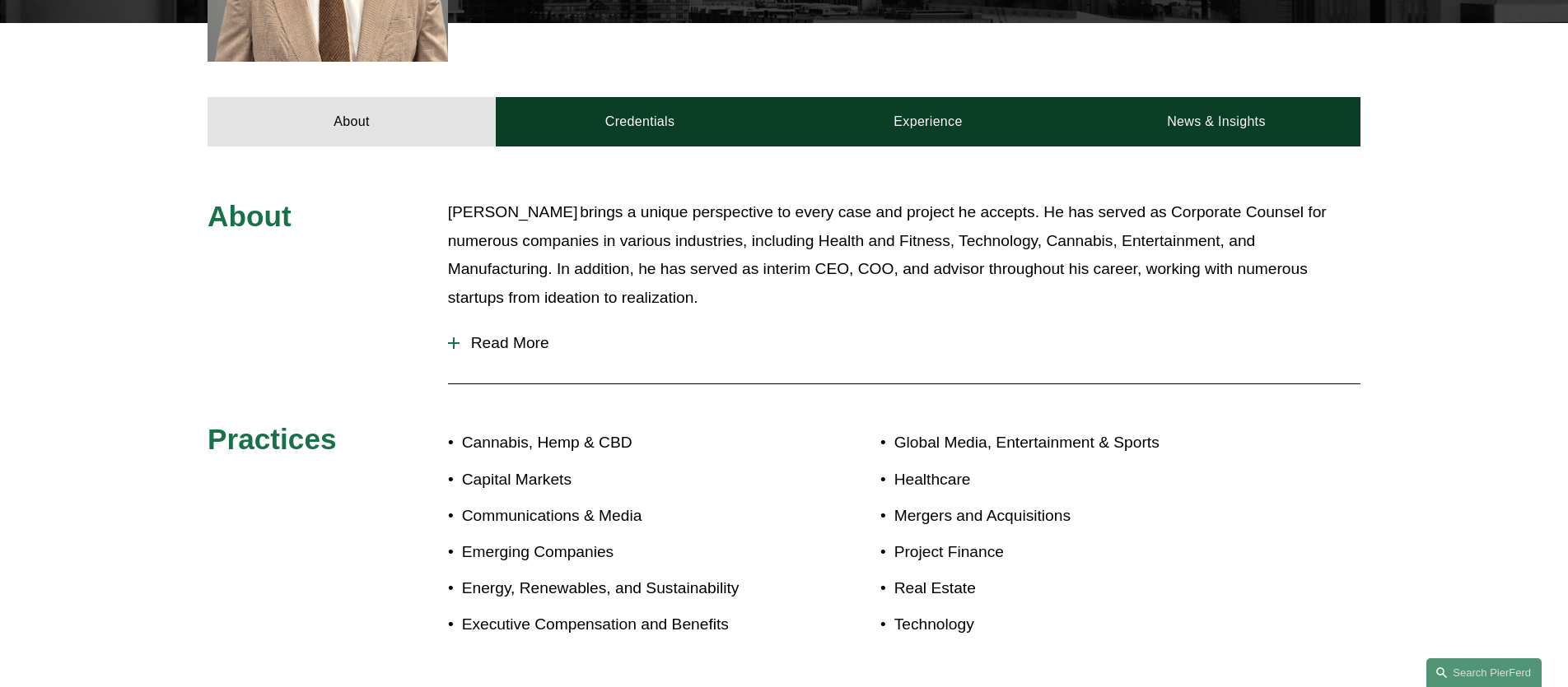
scroll to position [637, 0]
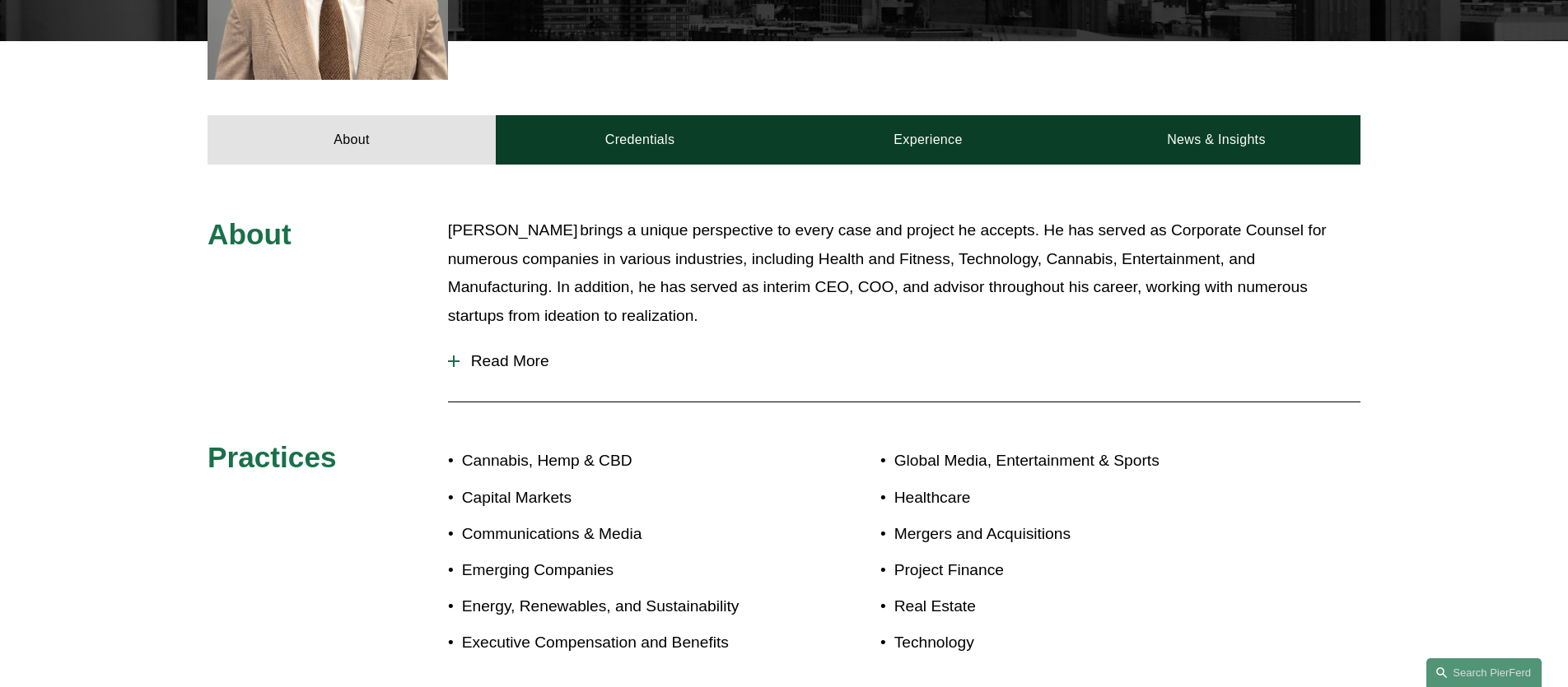
click at [528, 352] on span "Read More" at bounding box center [911, 361] width 901 height 18
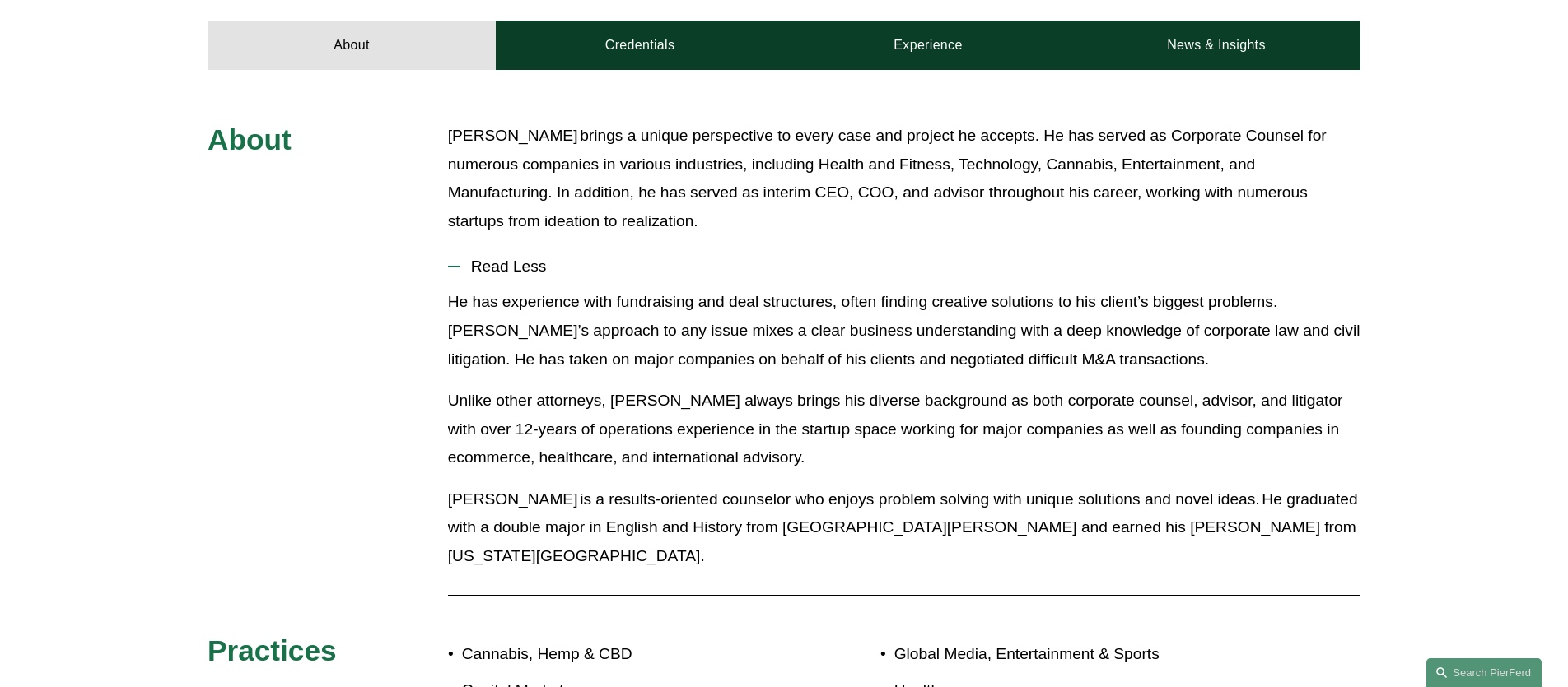
scroll to position [731, 0]
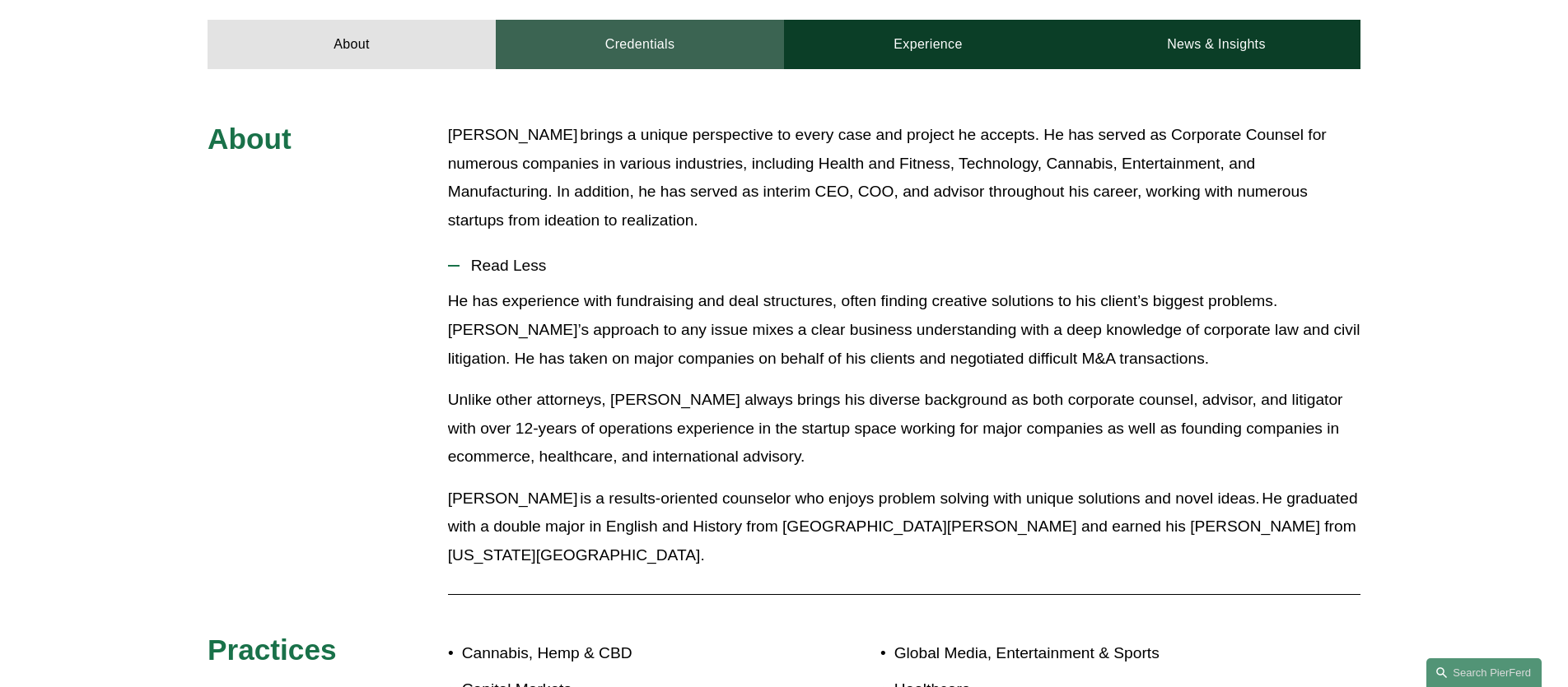
click at [706, 31] on link "Credentials" at bounding box center [640, 44] width 288 height 50
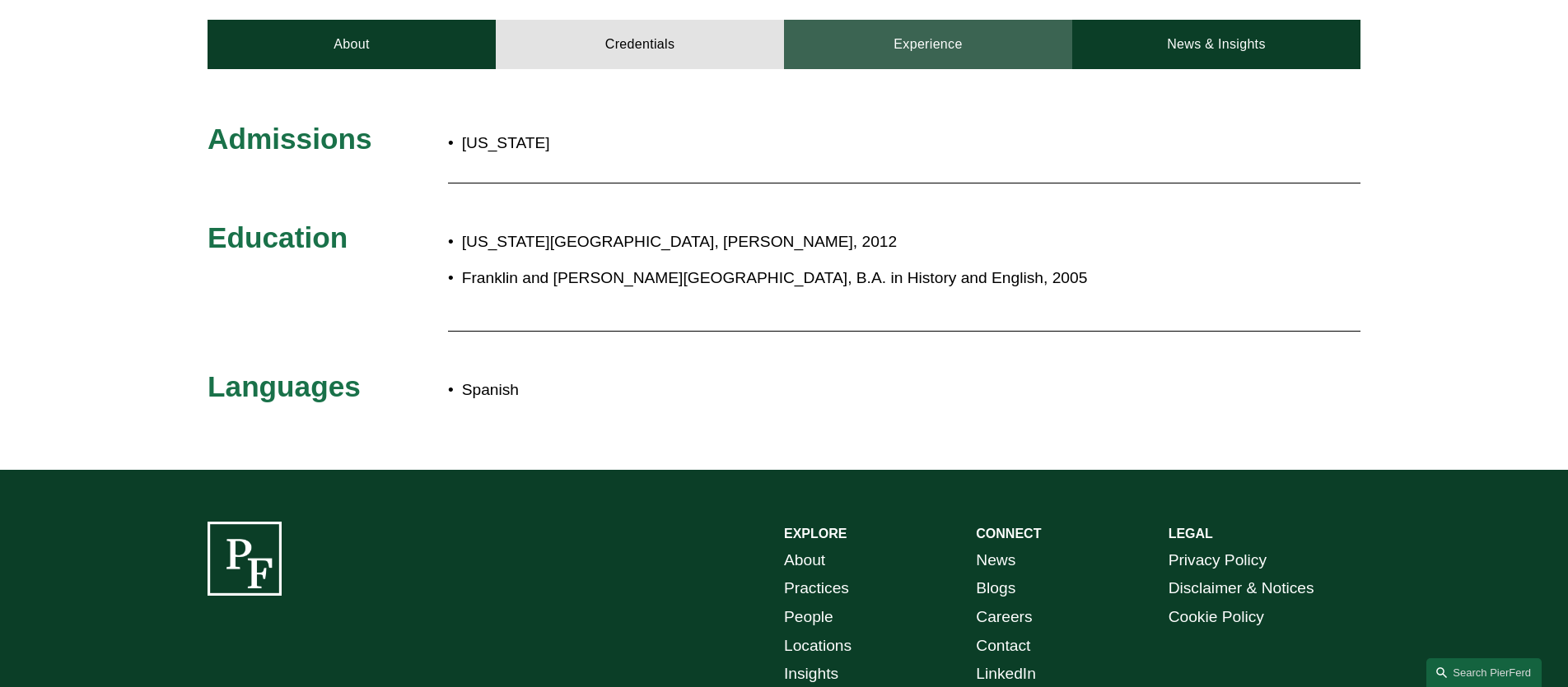
click at [882, 36] on link "Experience" at bounding box center [928, 44] width 288 height 50
